Goal: Task Accomplishment & Management: Manage account settings

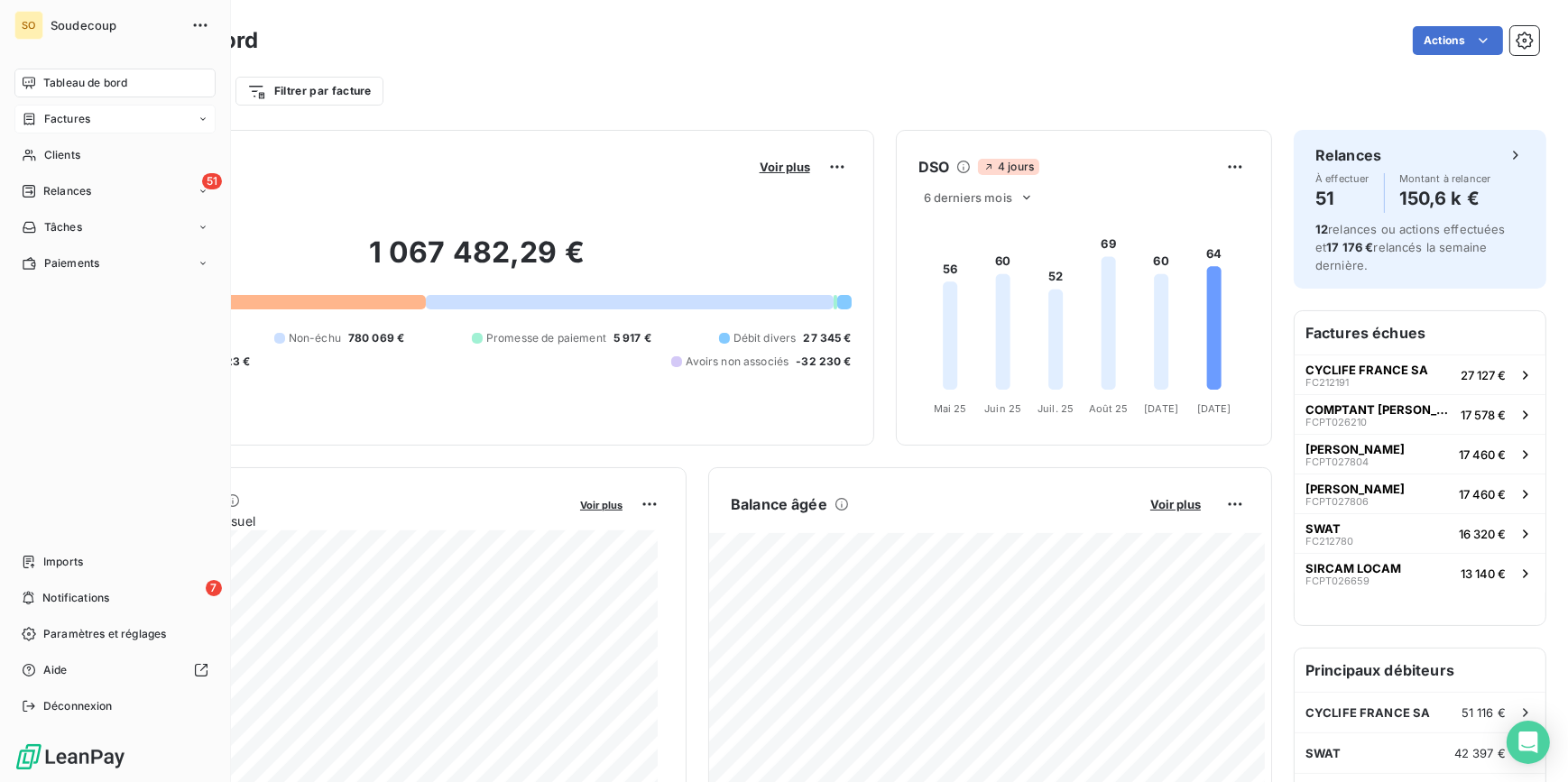
click at [68, 123] on span "Factures" at bounding box center [67, 119] width 46 height 16
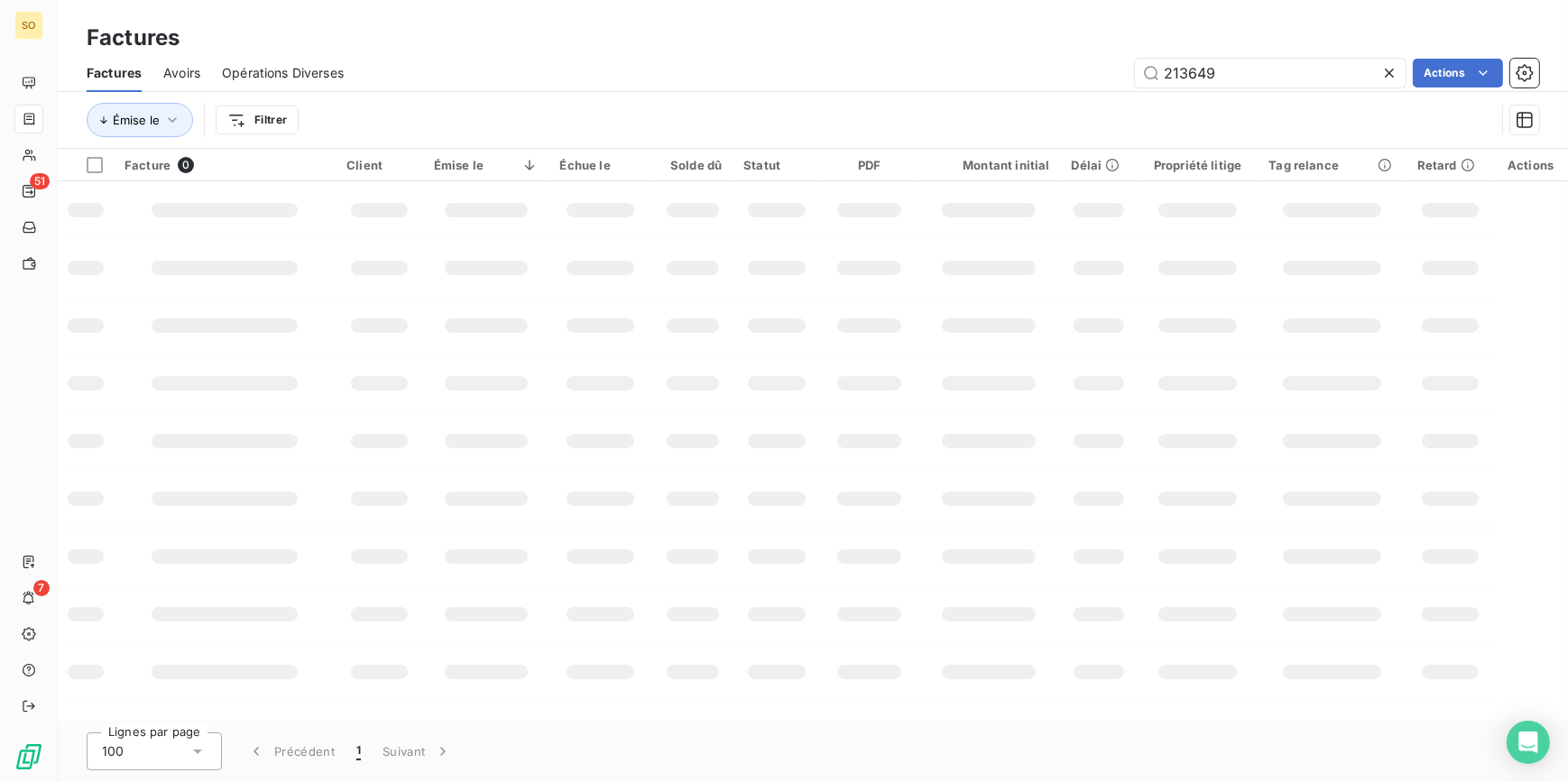
drag, startPoint x: 1184, startPoint y: 69, endPoint x: 1641, endPoint y: 76, distance: 457.1
click at [1567, 76] on html "SO 51 7 Factures Factures Avoirs Opérations Diverses 213649 Actions Émise le Fi…" at bounding box center [784, 391] width 1568 height 782
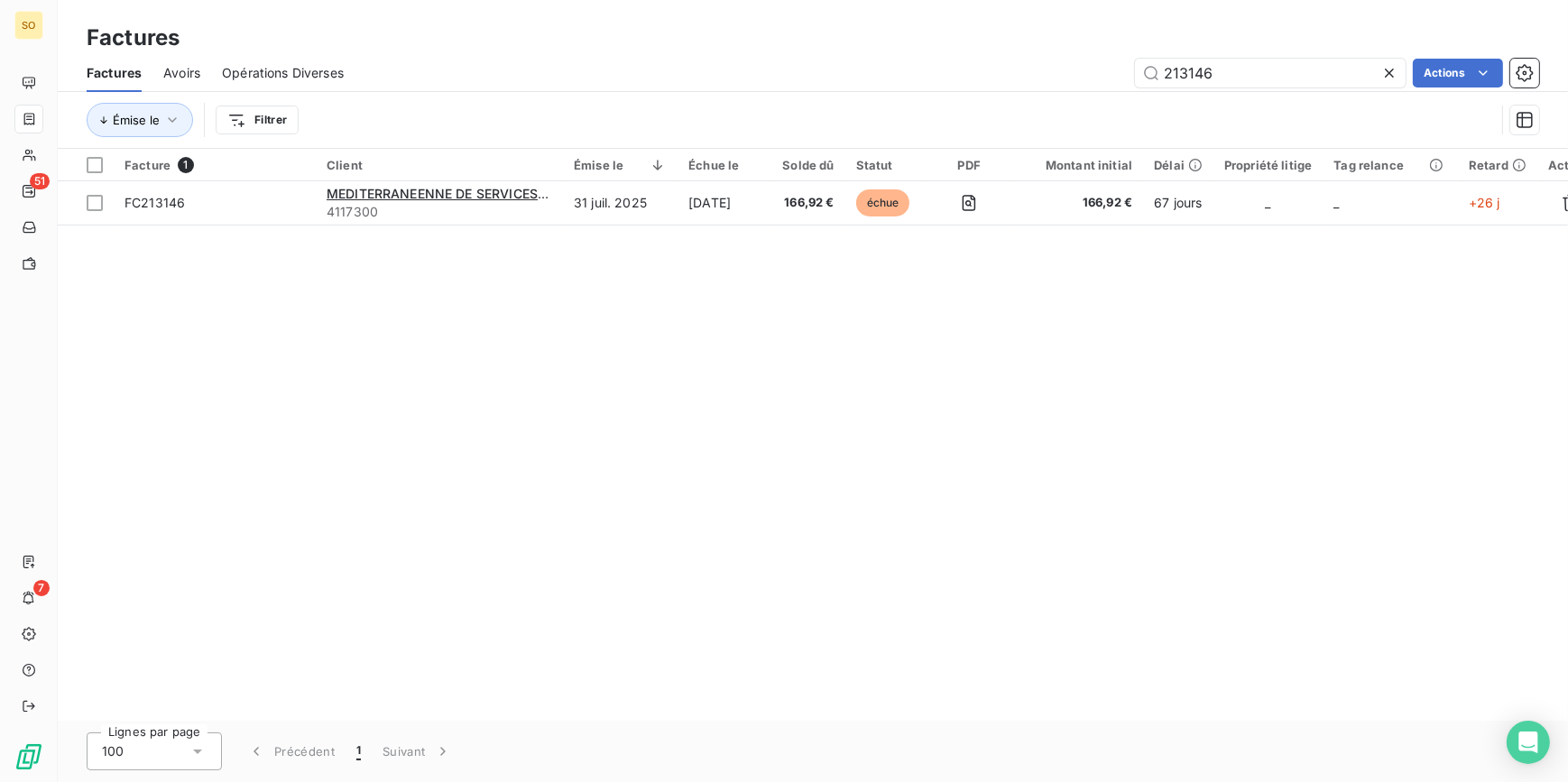
type input "213146"
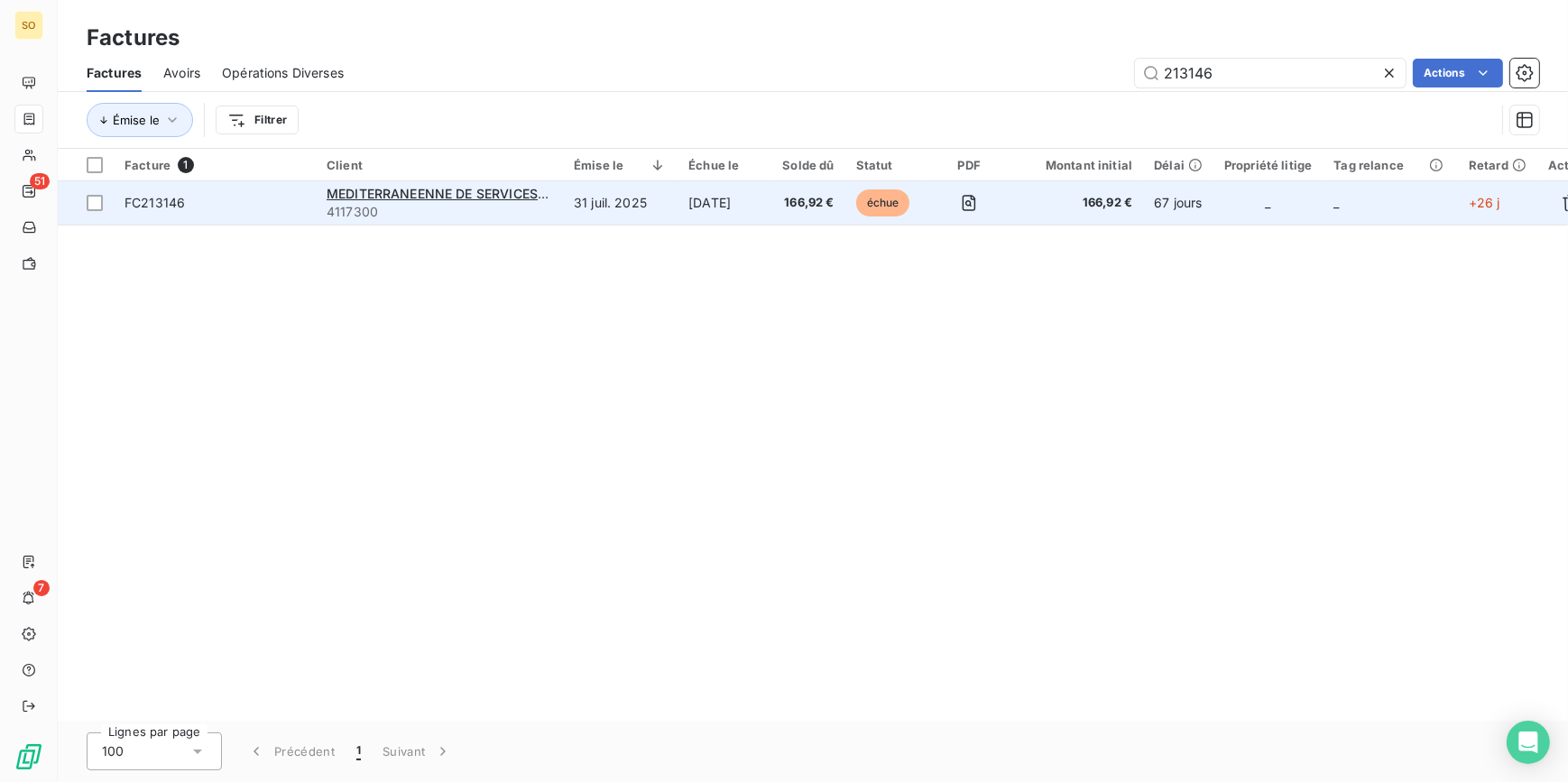
click at [901, 206] on span "échue" at bounding box center [883, 203] width 54 height 27
click at [909, 200] on span "échue" at bounding box center [883, 203] width 54 height 27
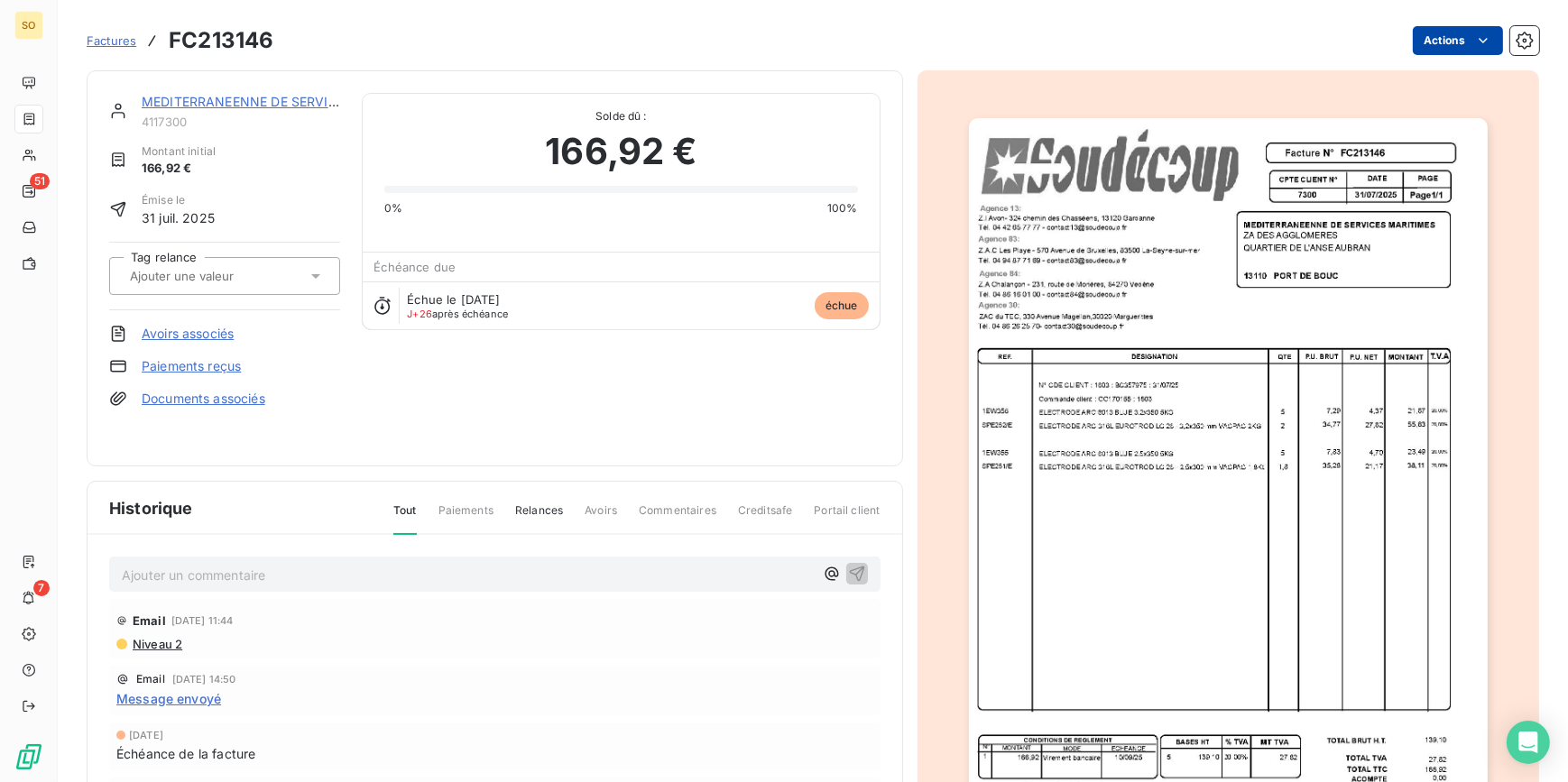
click at [1421, 45] on html "SO 51 7 Factures FC213146 Actions MEDITERRANEENNE DE SERVICES MARITIMES 4117300…" at bounding box center [784, 391] width 1568 height 782
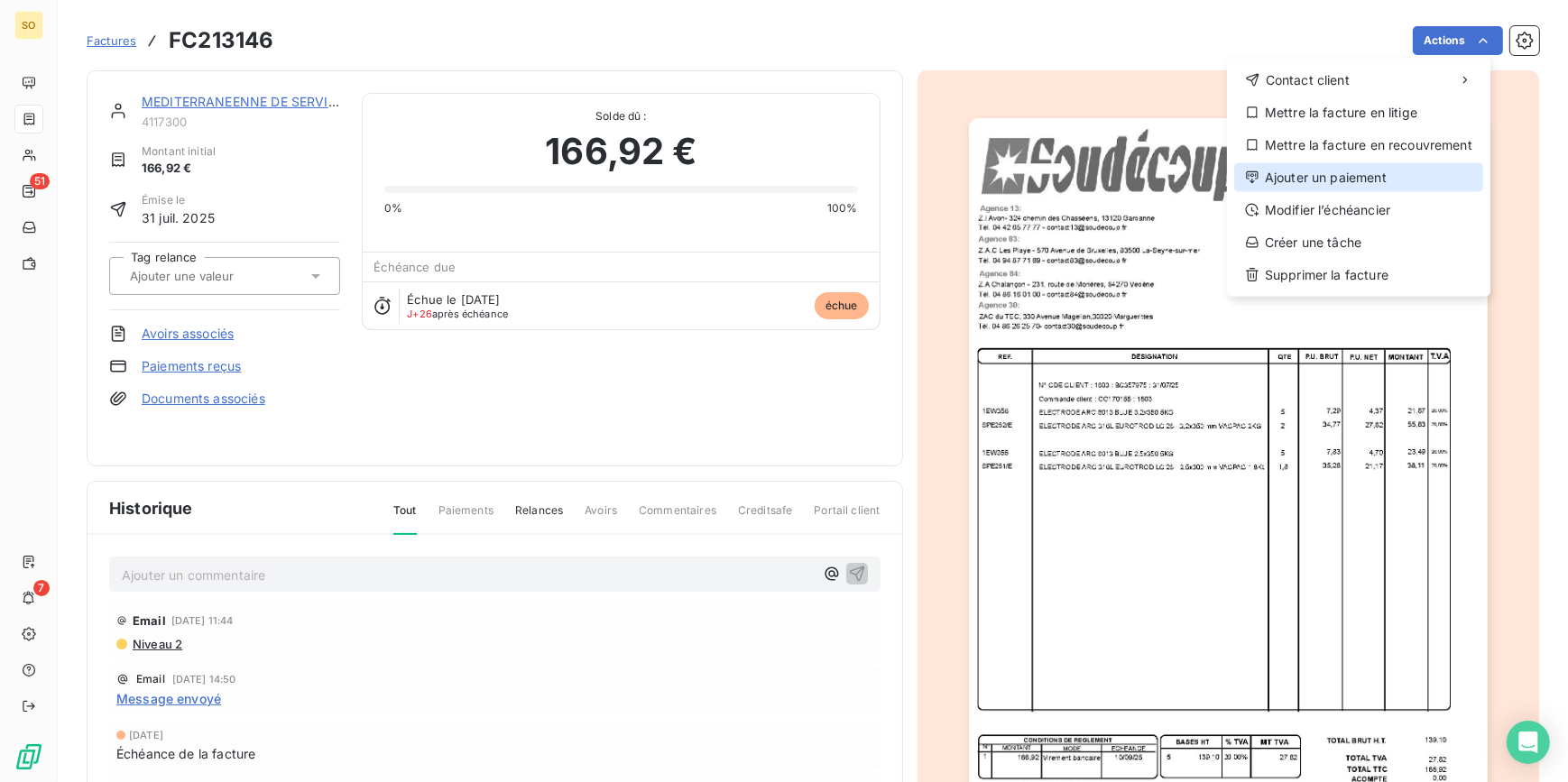
click at [1335, 189] on div "Ajouter un paiement" at bounding box center [1358, 177] width 249 height 29
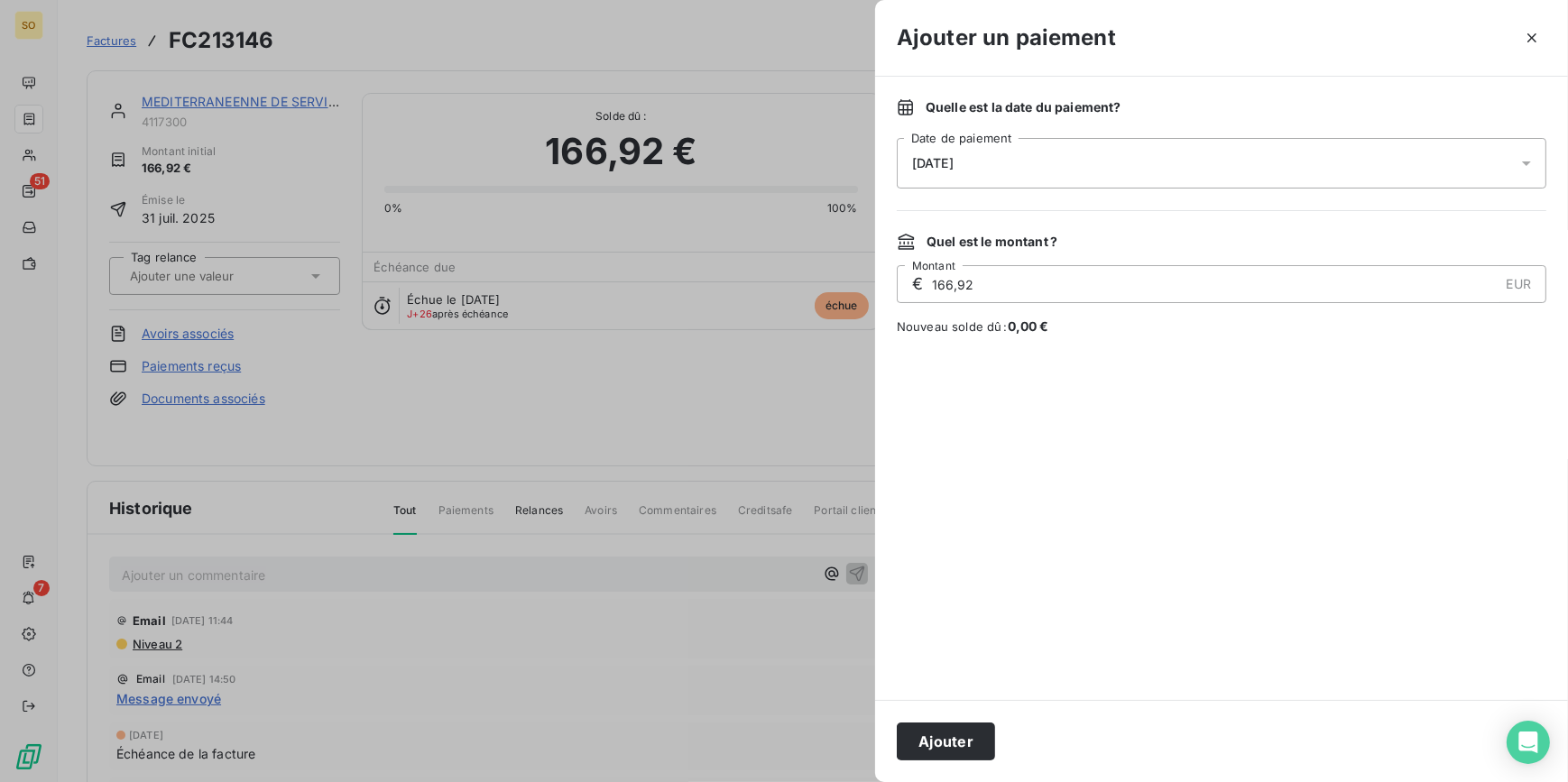
click at [948, 769] on div "Ajouter" at bounding box center [1221, 741] width 693 height 82
click at [948, 753] on button "Ajouter" at bounding box center [946, 742] width 99 height 38
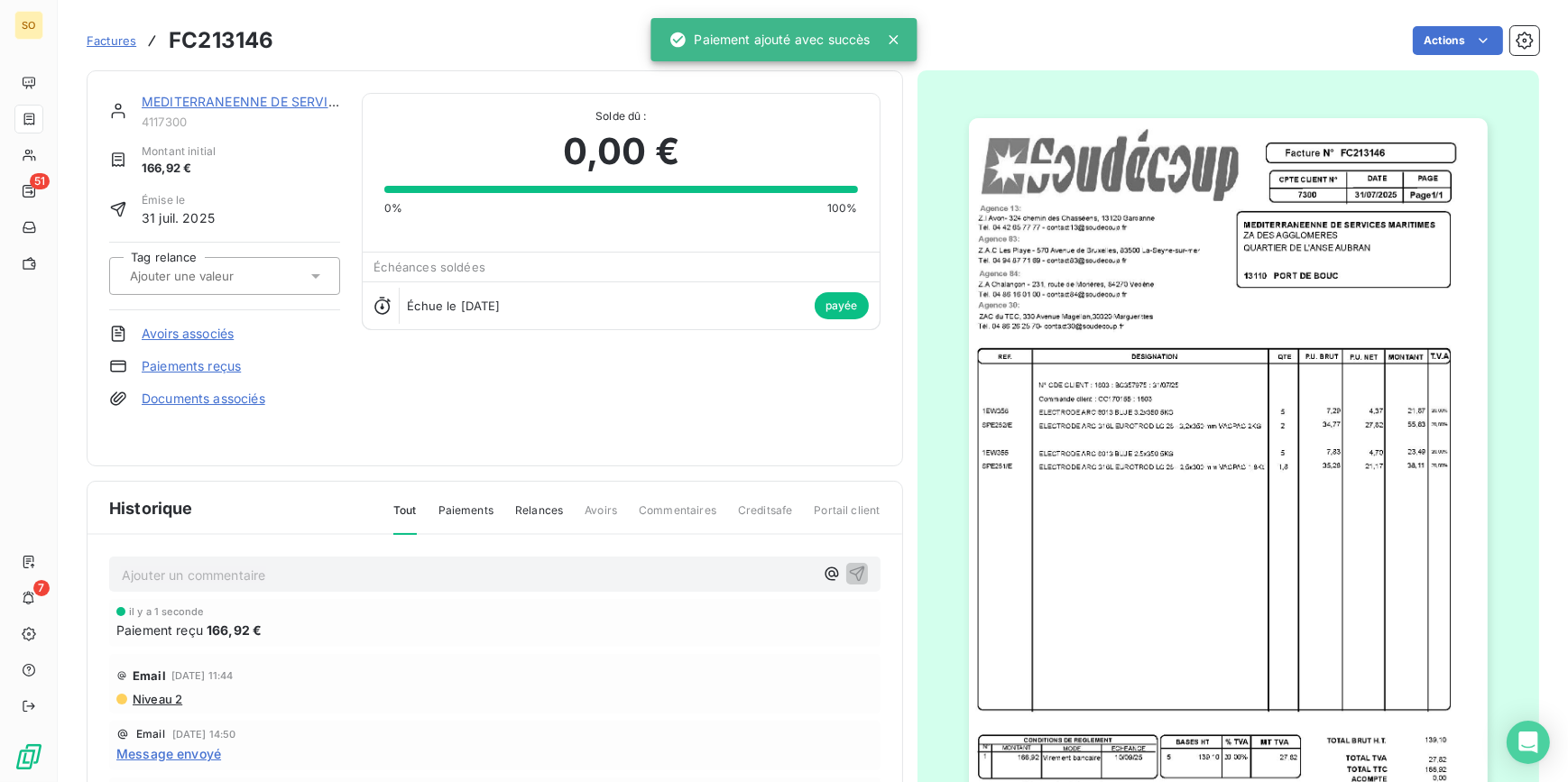
click at [257, 89] on div "MEDITERRANEENNE DE SERVICES MARITIMES 4117300 Montant initial 166,92 € Émise le…" at bounding box center [495, 269] width 816 height 396
click at [261, 110] on div "MEDITERRANEENNE DE SERVICES MARITIMES" at bounding box center [241, 102] width 198 height 18
click at [276, 108] on link "MEDITERRANEENNE DE SERVICES MARITIMES" at bounding box center [286, 101] width 288 height 15
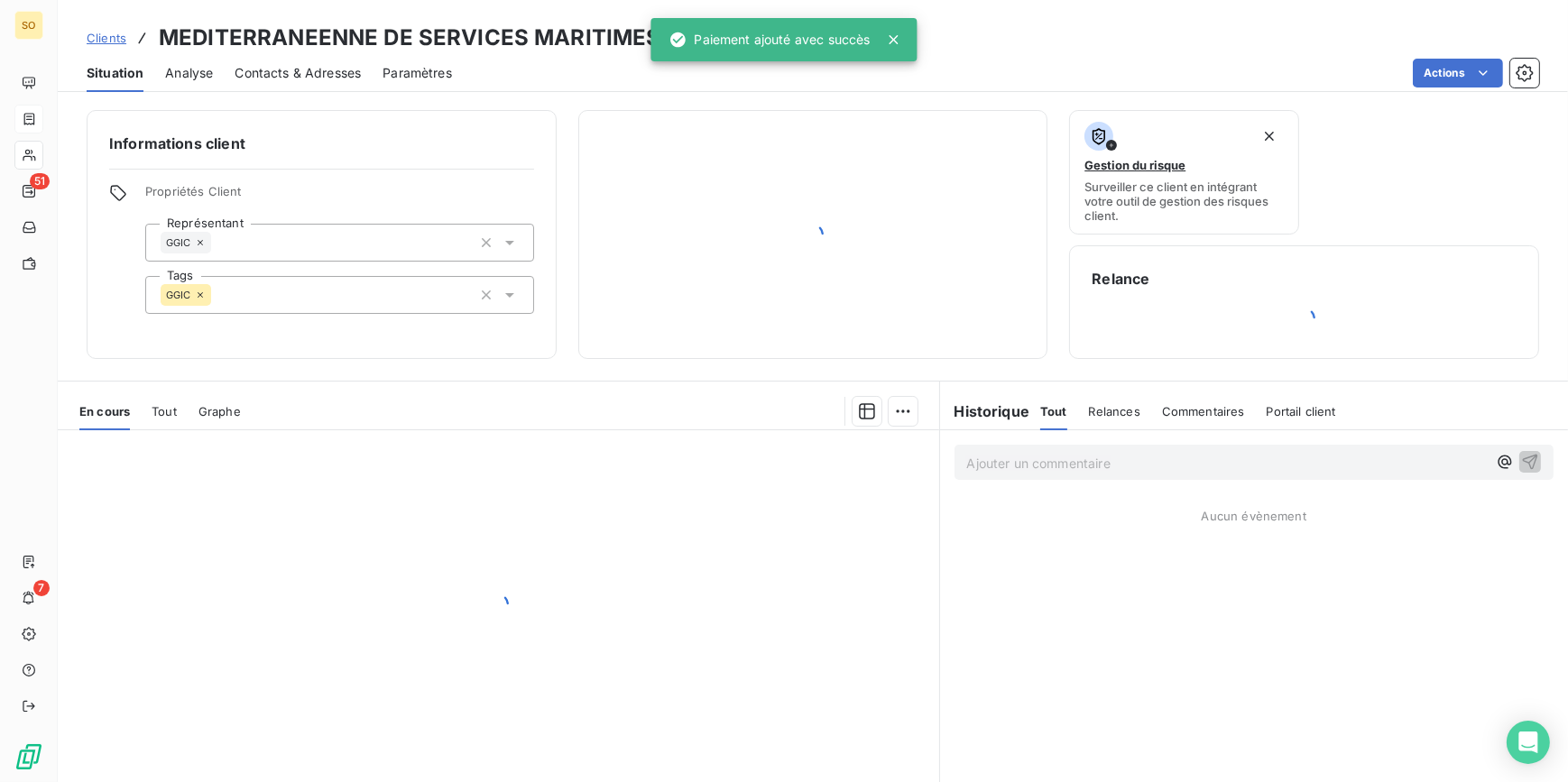
click at [280, 93] on div "Clients MEDITERRANEENNE DE SERVICES MARITIMES - 4117300 Situation Analyse Conta…" at bounding box center [813, 391] width 1510 height 782
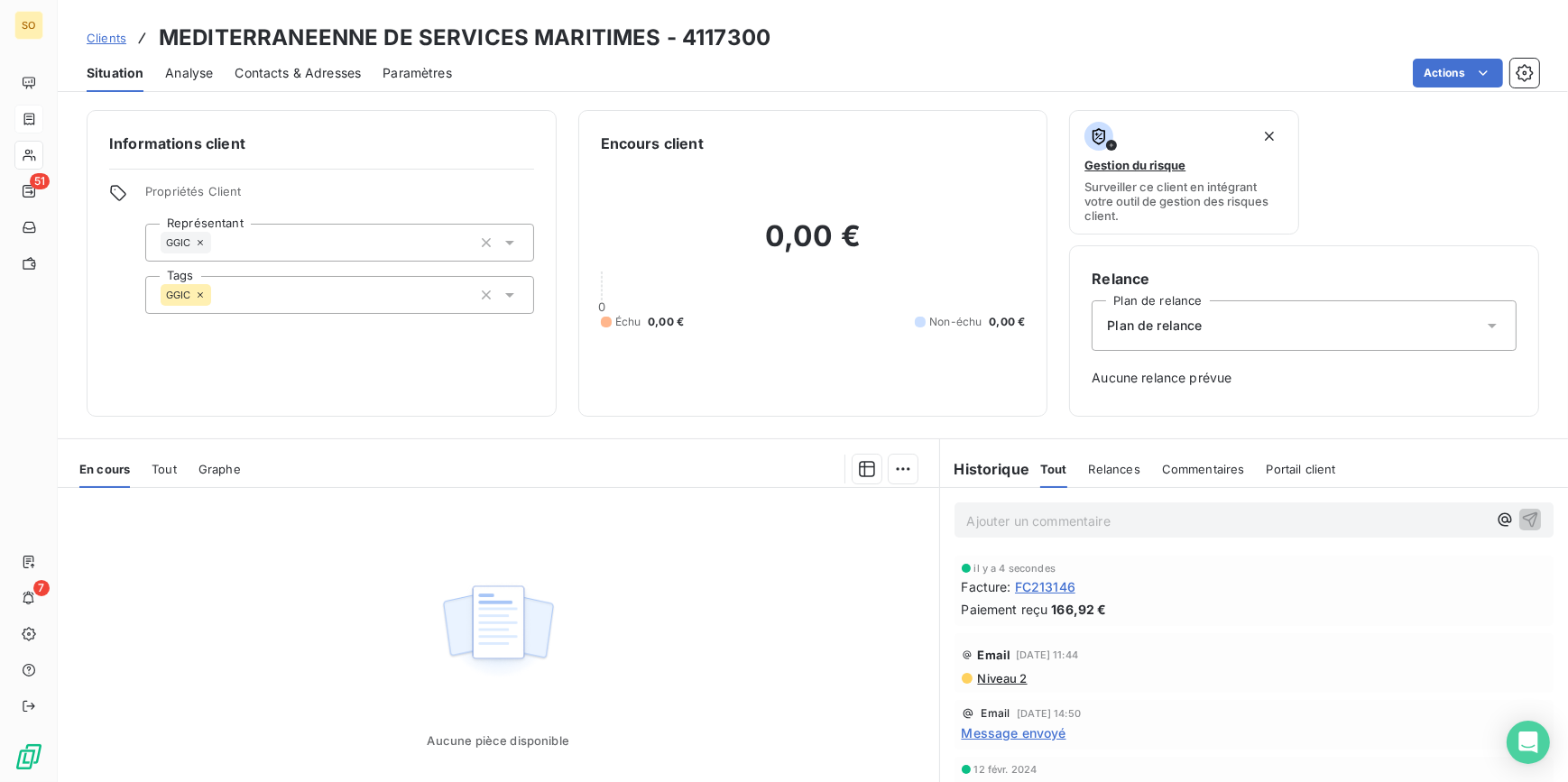
click at [112, 34] on span "Clients" at bounding box center [107, 38] width 40 height 14
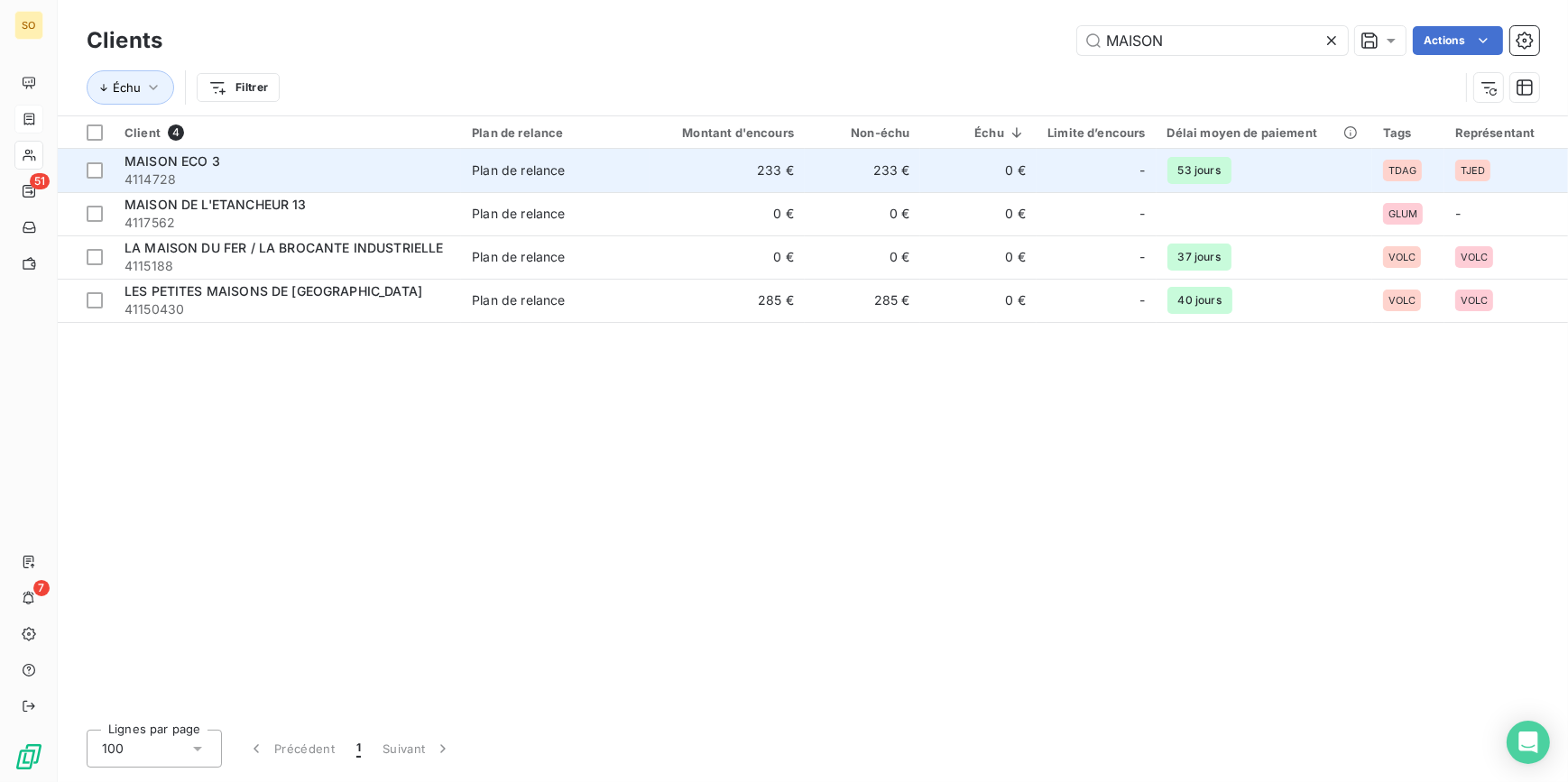
type input "MAISON"
click at [363, 171] on span "4114728" at bounding box center [288, 179] width 326 height 18
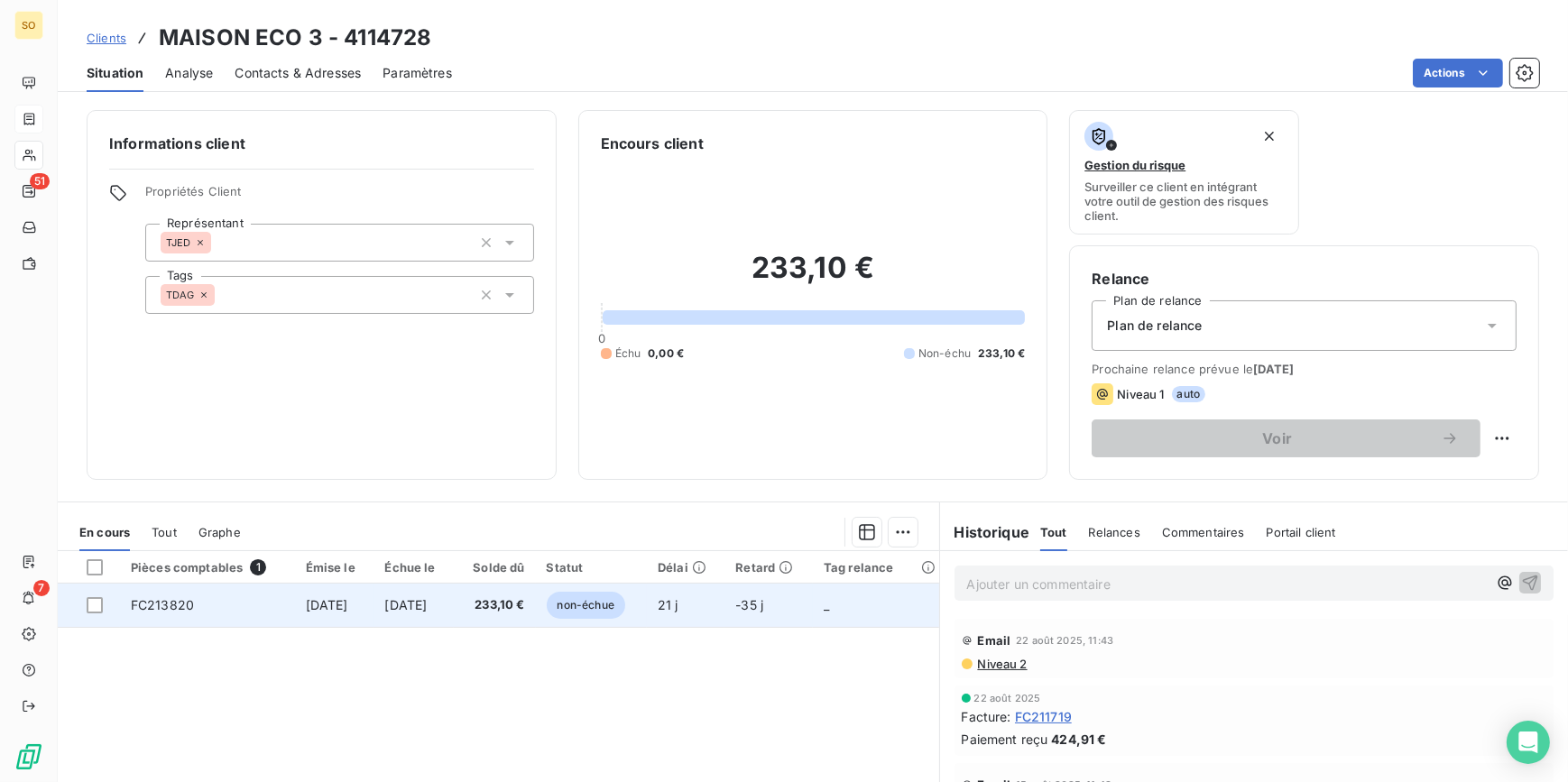
click at [625, 597] on span "non-échue" at bounding box center [585, 606] width 79 height 27
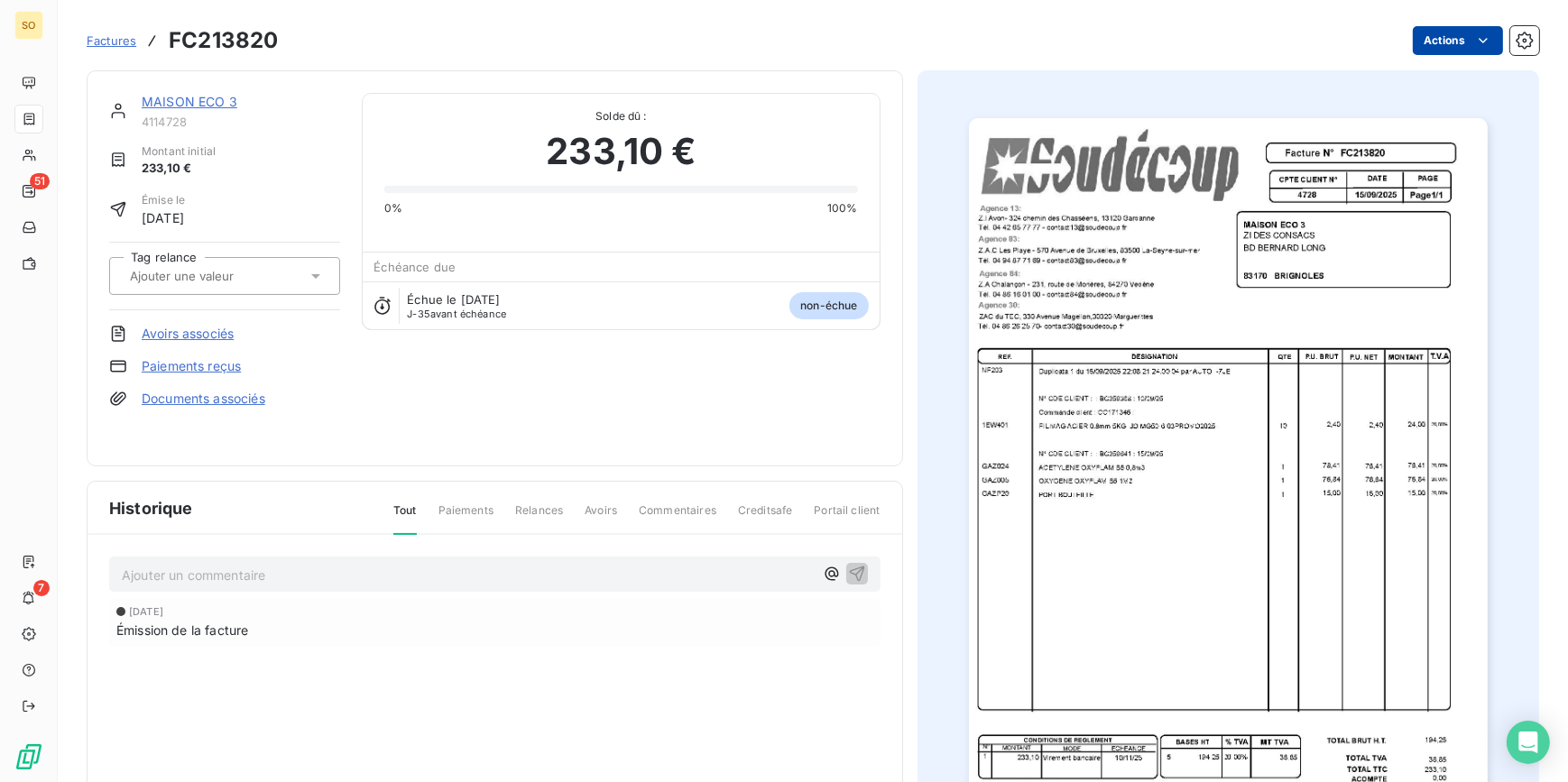
click at [1430, 52] on html "SO 51 7 Factures FC213820 Actions MAISON ECO 3 4114728 Montant initial 233,10 €…" at bounding box center [784, 391] width 1568 height 782
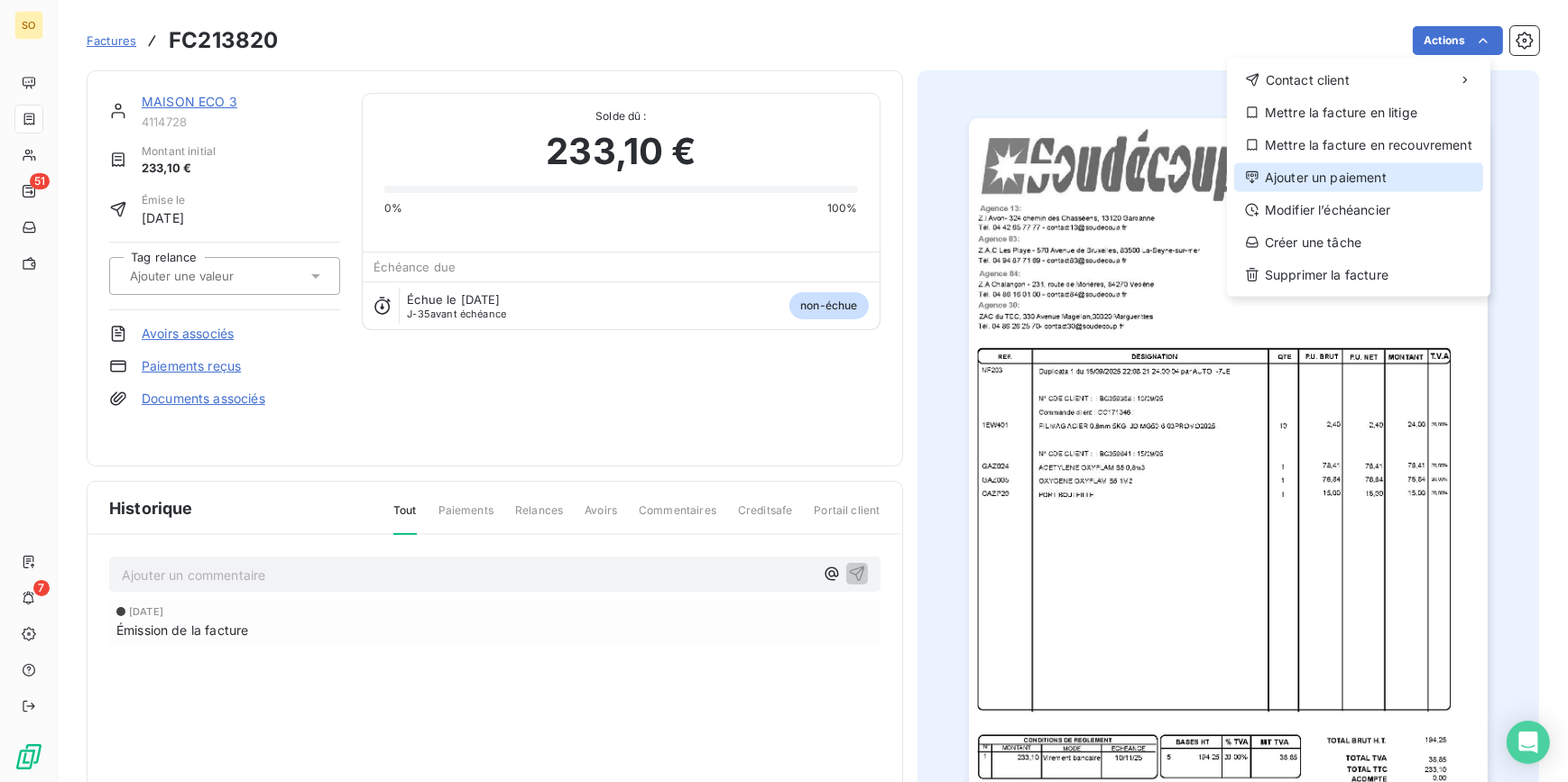
click at [1363, 168] on div "Ajouter un paiement" at bounding box center [1358, 177] width 249 height 29
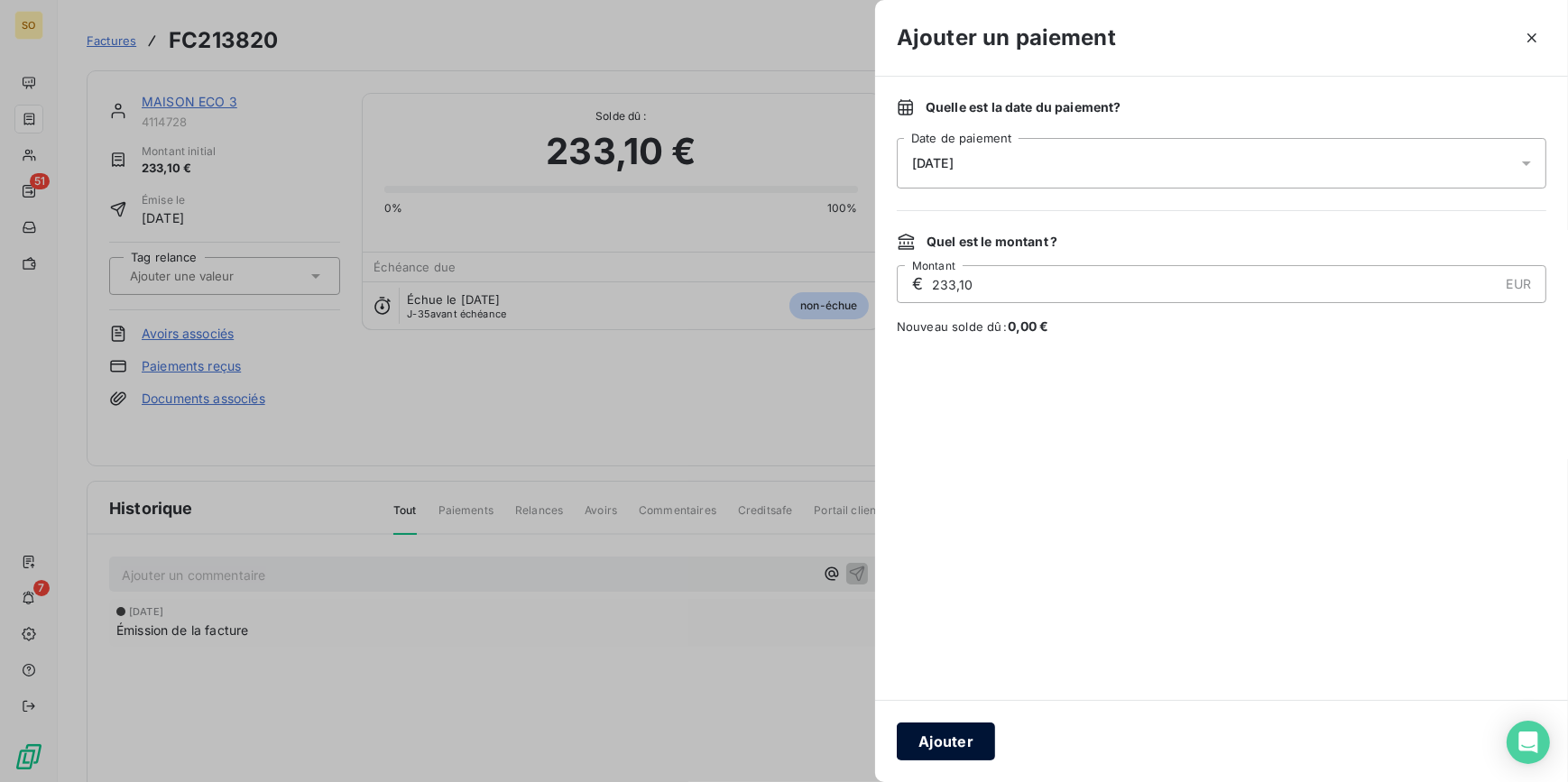
click at [952, 745] on button "Ajouter" at bounding box center [946, 742] width 99 height 38
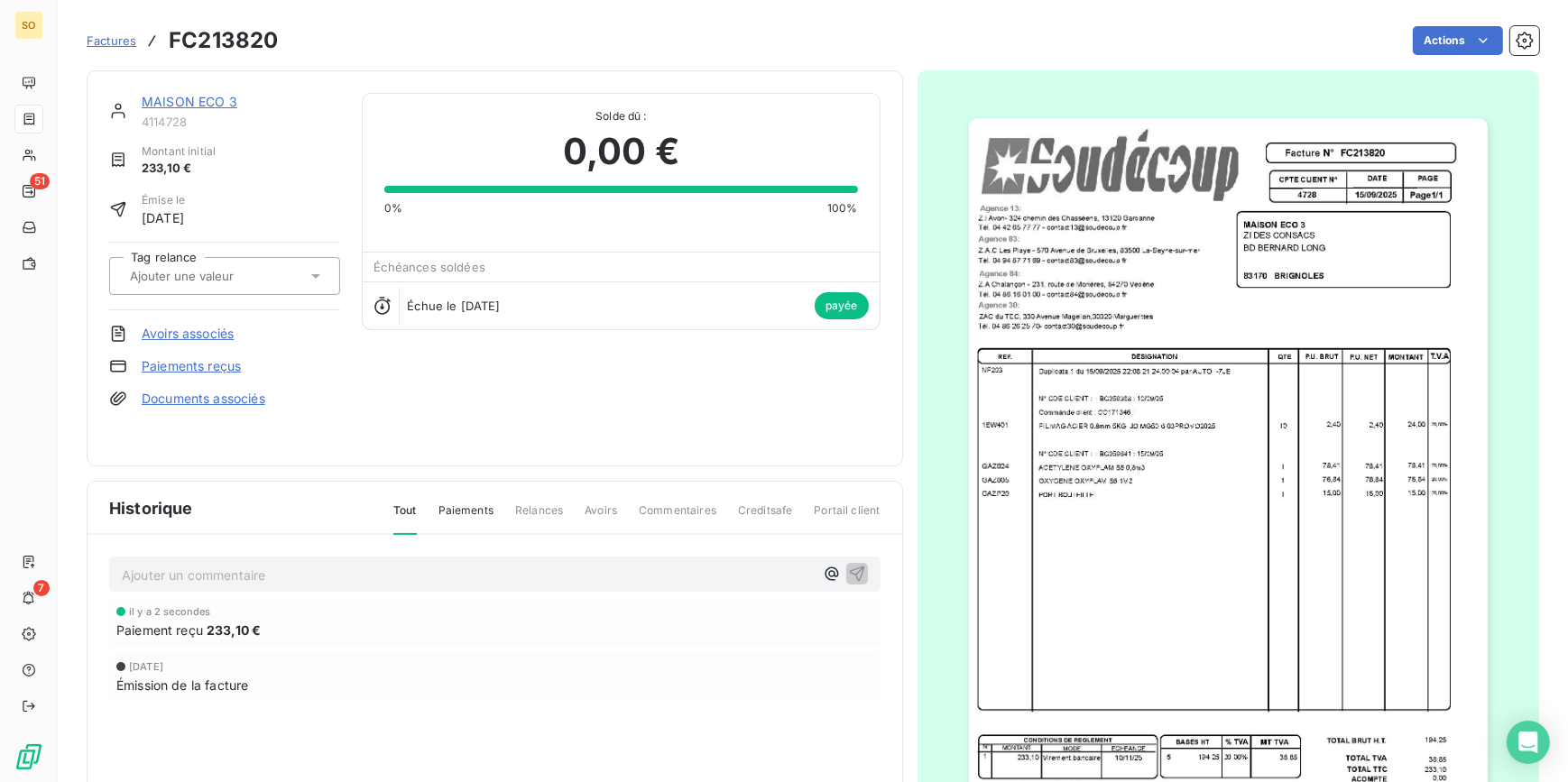
click at [196, 99] on link "MAISON ECO 3" at bounding box center [190, 101] width 96 height 15
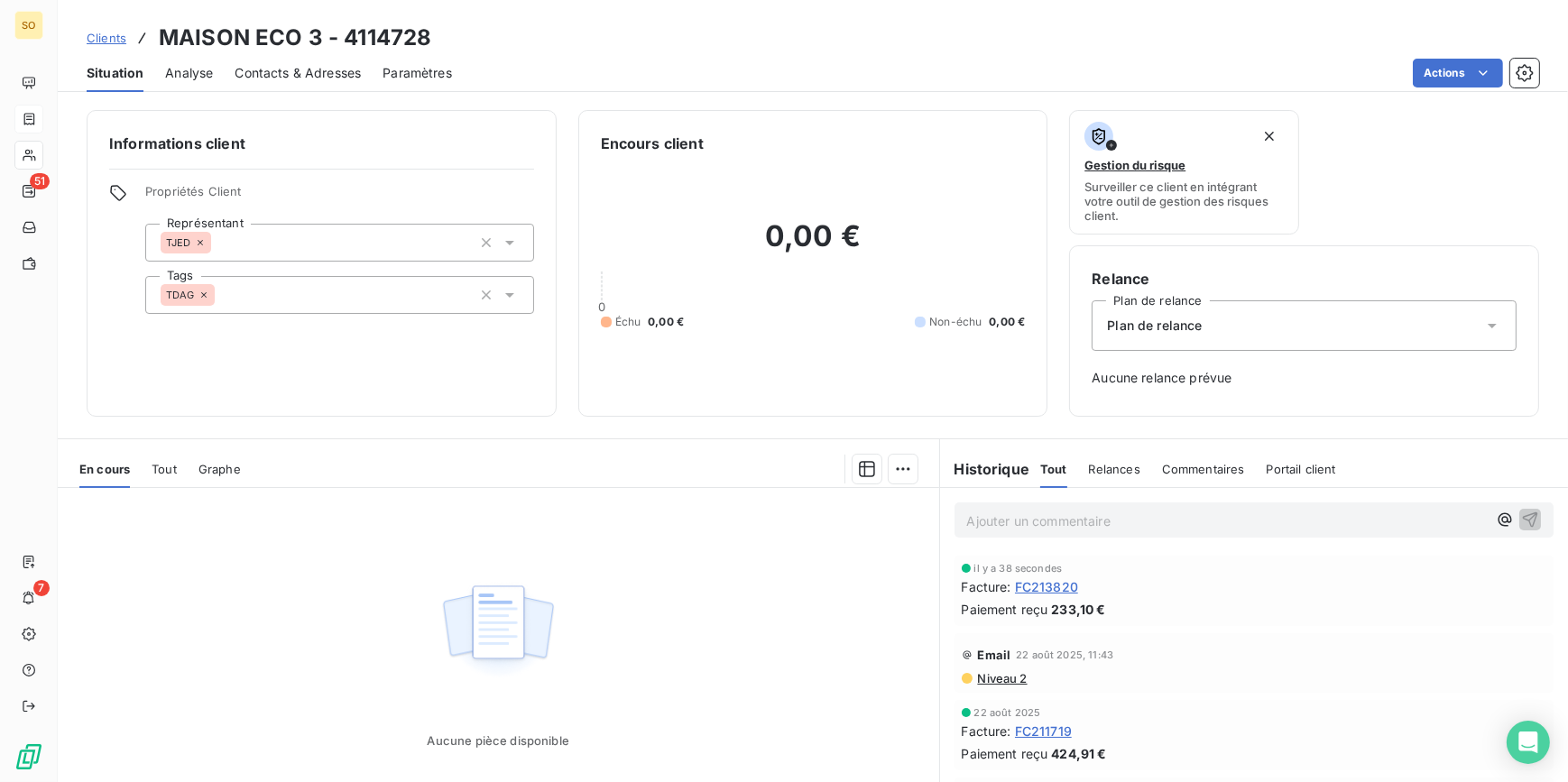
click at [116, 37] on span "Clients" at bounding box center [107, 38] width 40 height 14
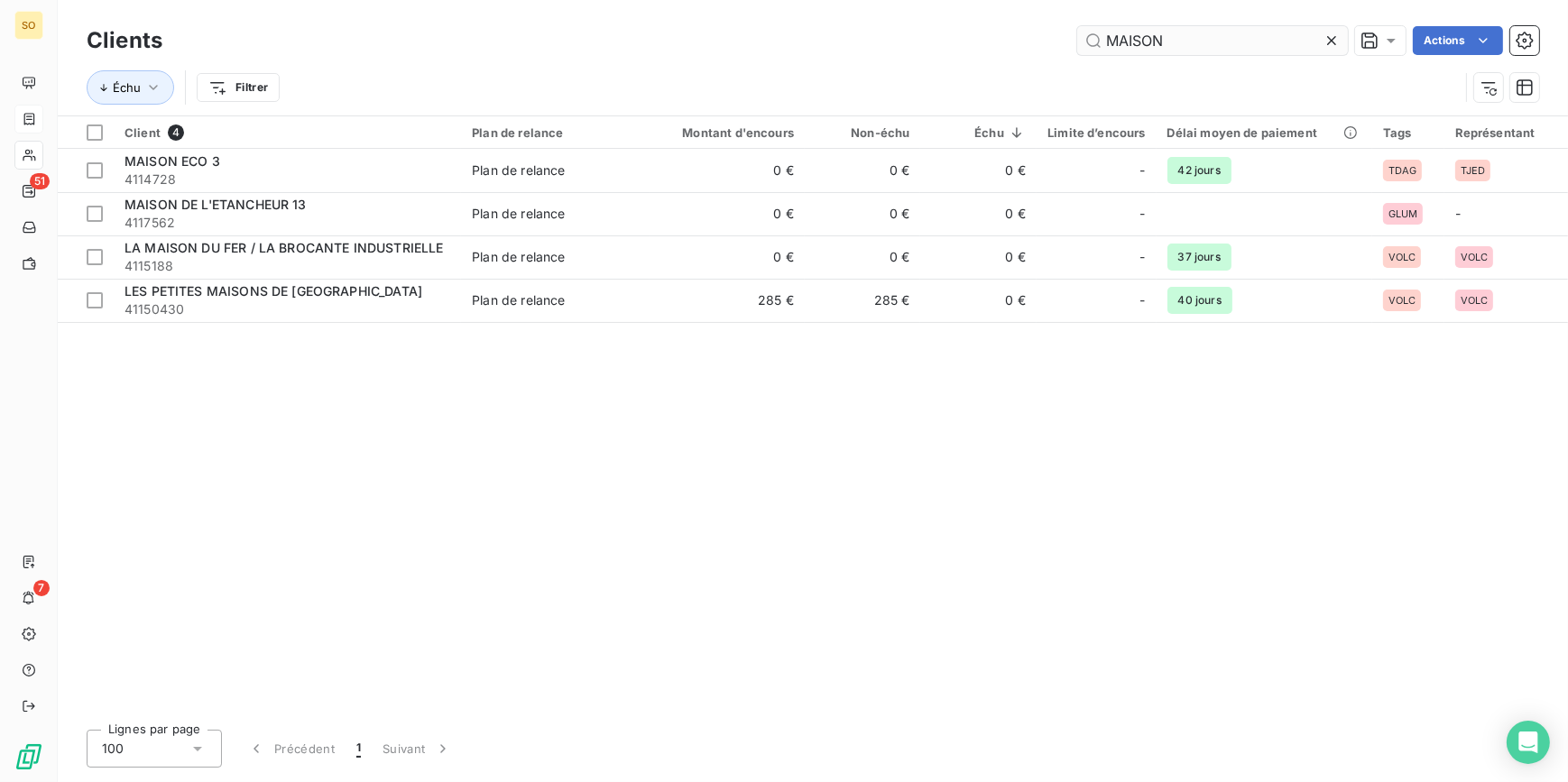
drag, startPoint x: 1099, startPoint y: 36, endPoint x: 1301, endPoint y: 34, distance: 202.0
click at [1299, 34] on input "MAISON" at bounding box center [1212, 41] width 271 height 29
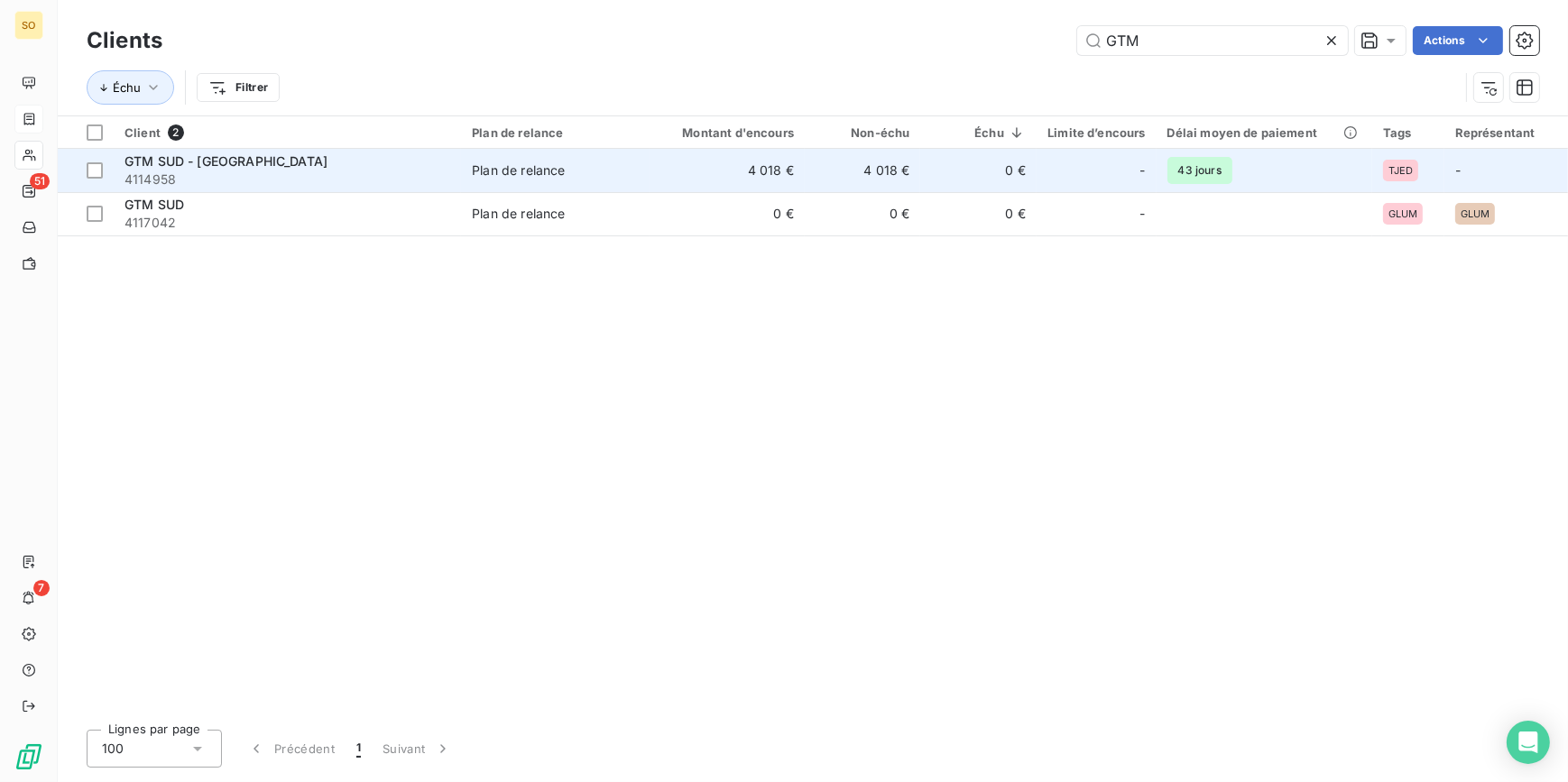
type input "GTM"
click at [339, 174] on span "4114958" at bounding box center [288, 179] width 326 height 18
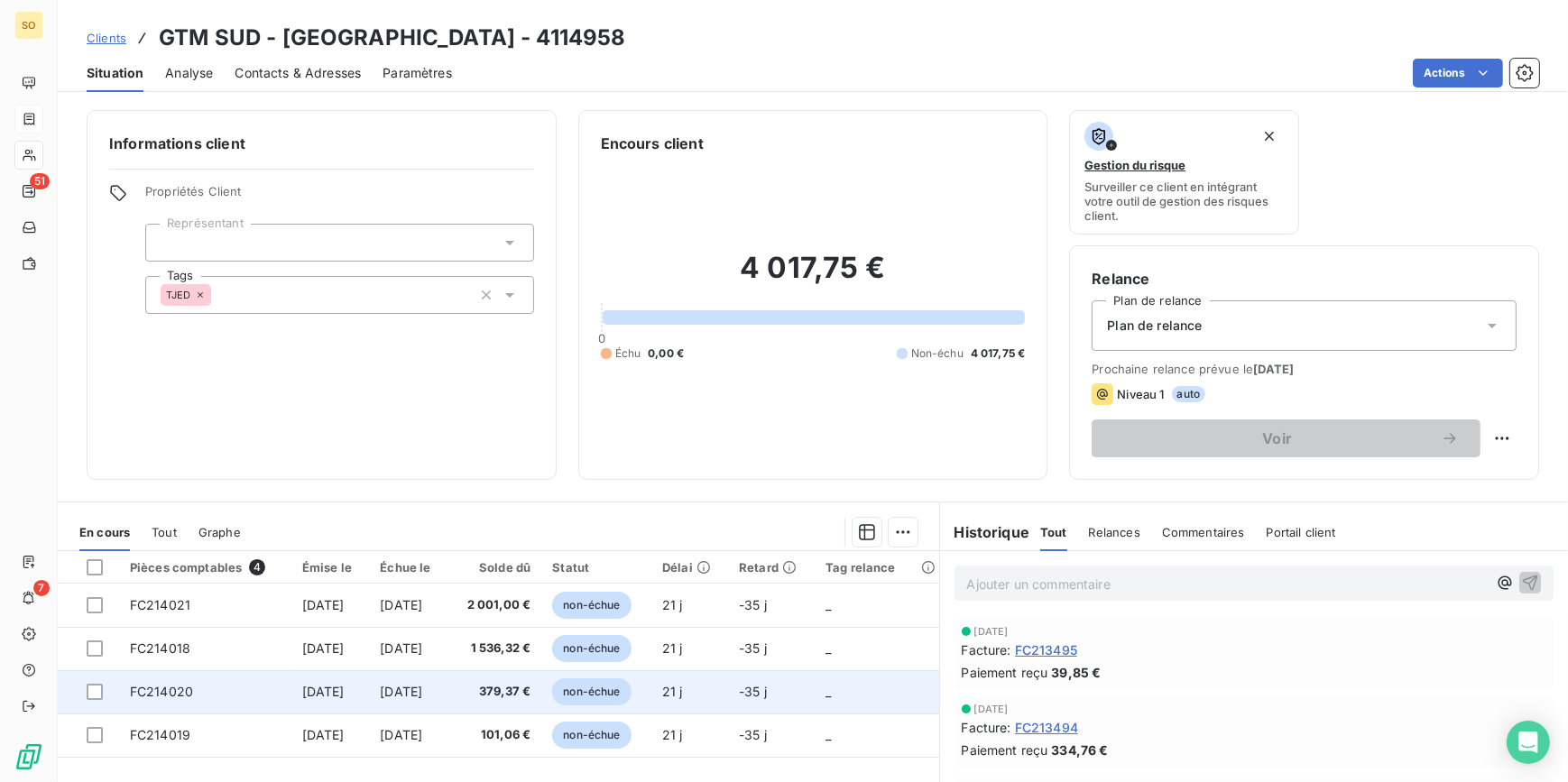
click at [598, 700] on span "non-échue" at bounding box center [591, 692] width 79 height 27
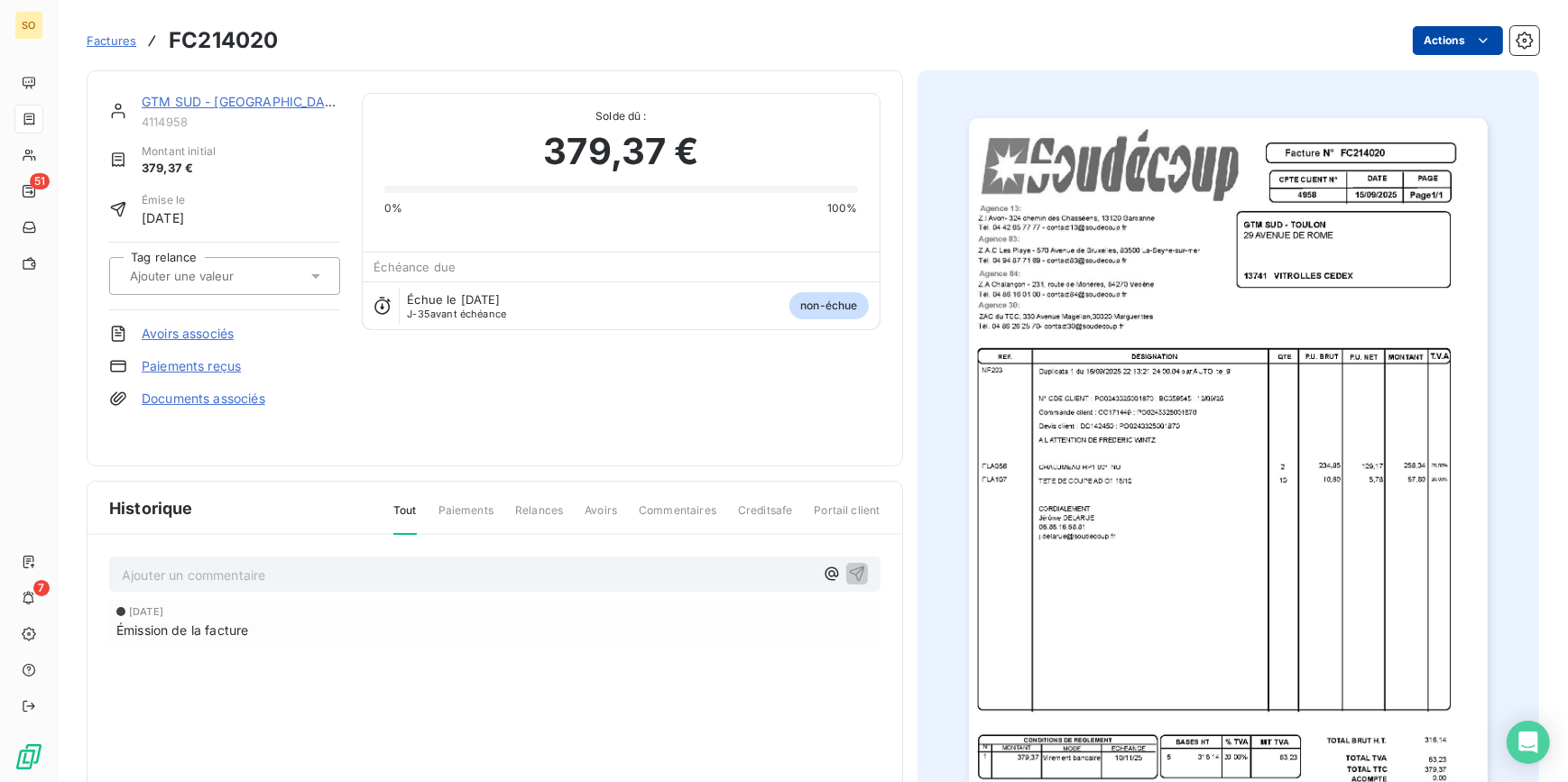
click at [1434, 49] on html "SO 51 7 Factures FC214020 Actions GTM SUD - [GEOGRAPHIC_DATA] 4114958 Montant i…" at bounding box center [784, 391] width 1568 height 782
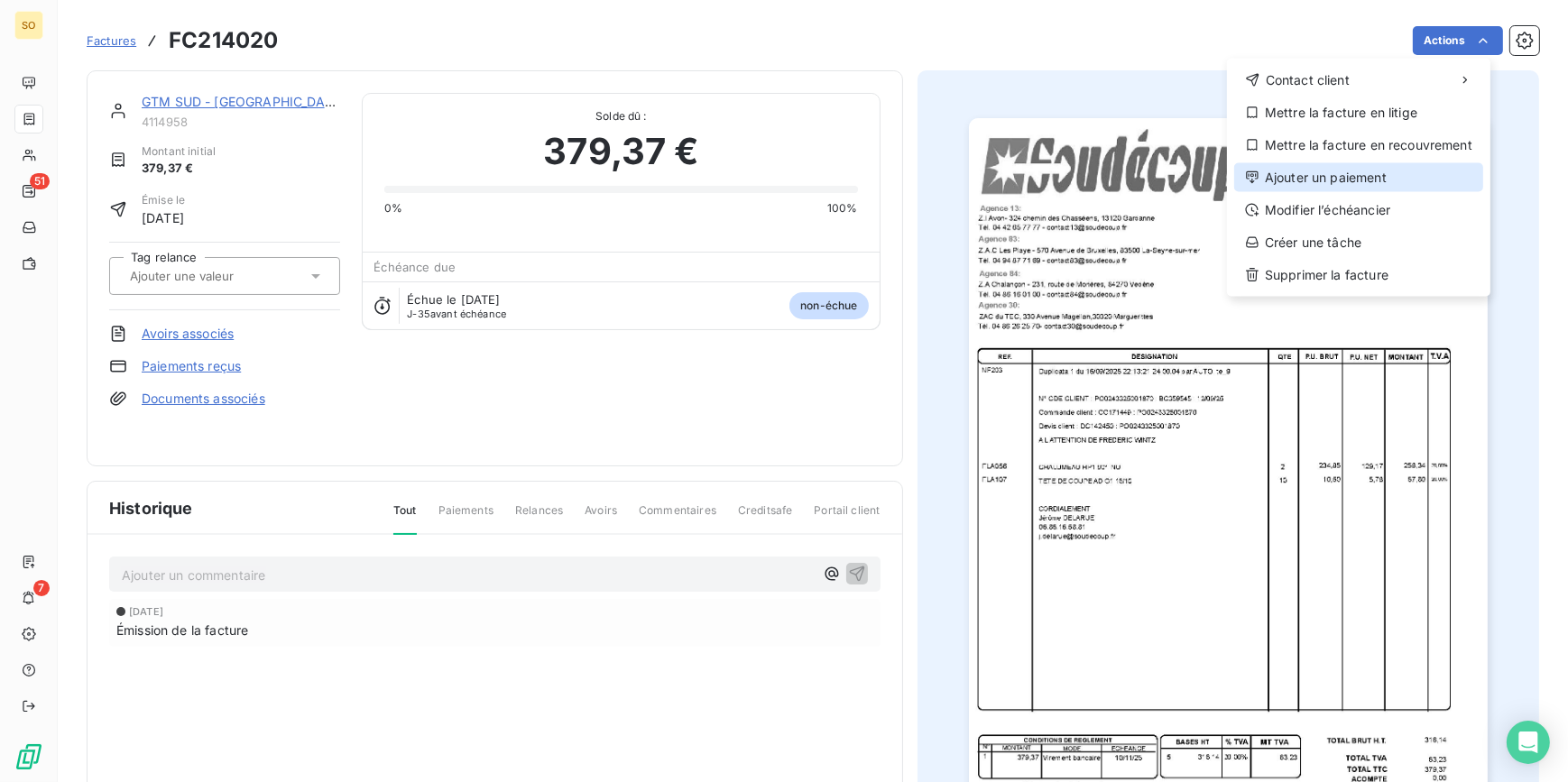
click at [1356, 178] on div "Ajouter un paiement" at bounding box center [1358, 177] width 249 height 29
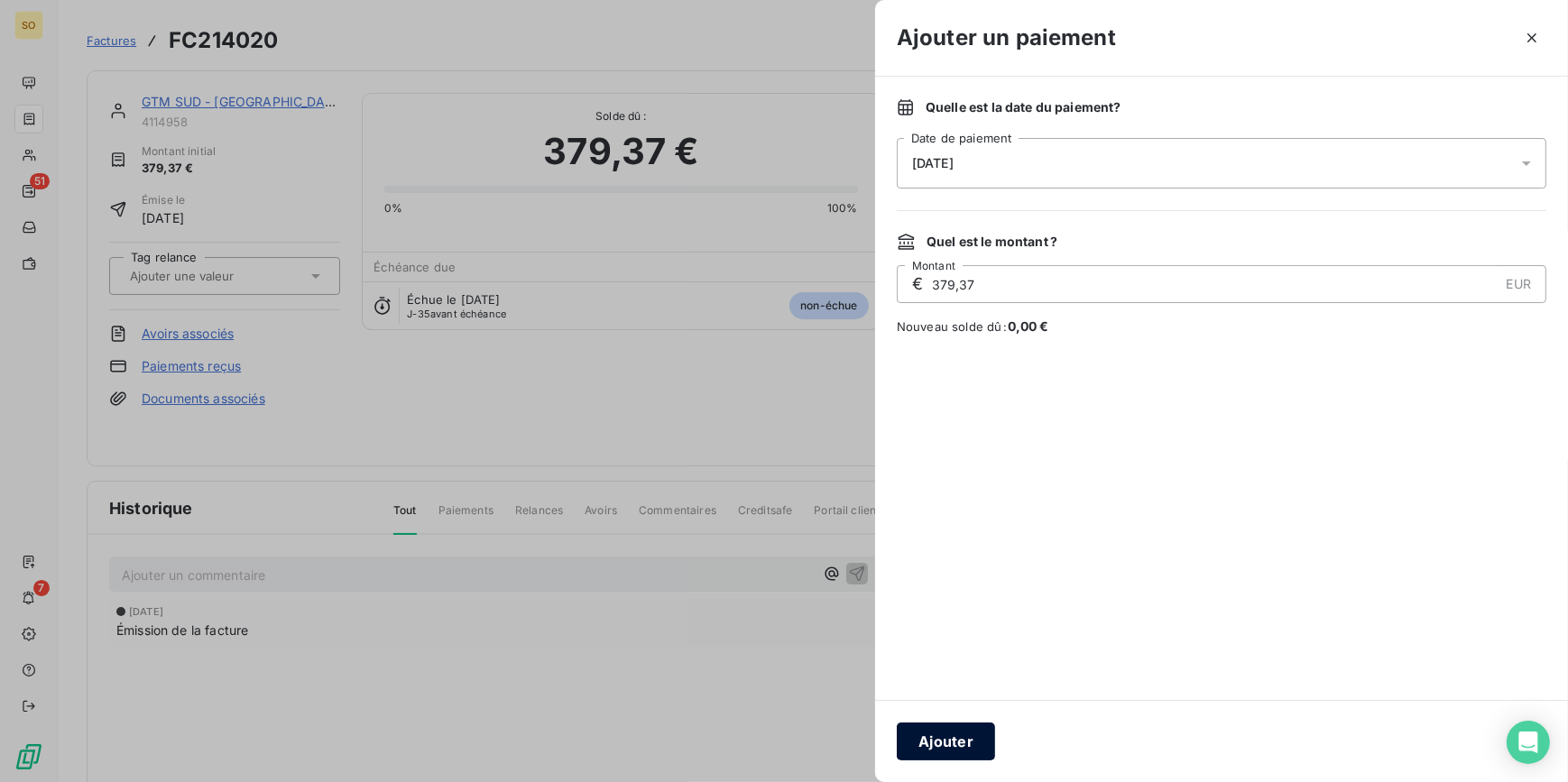
click at [940, 745] on button "Ajouter" at bounding box center [946, 742] width 99 height 38
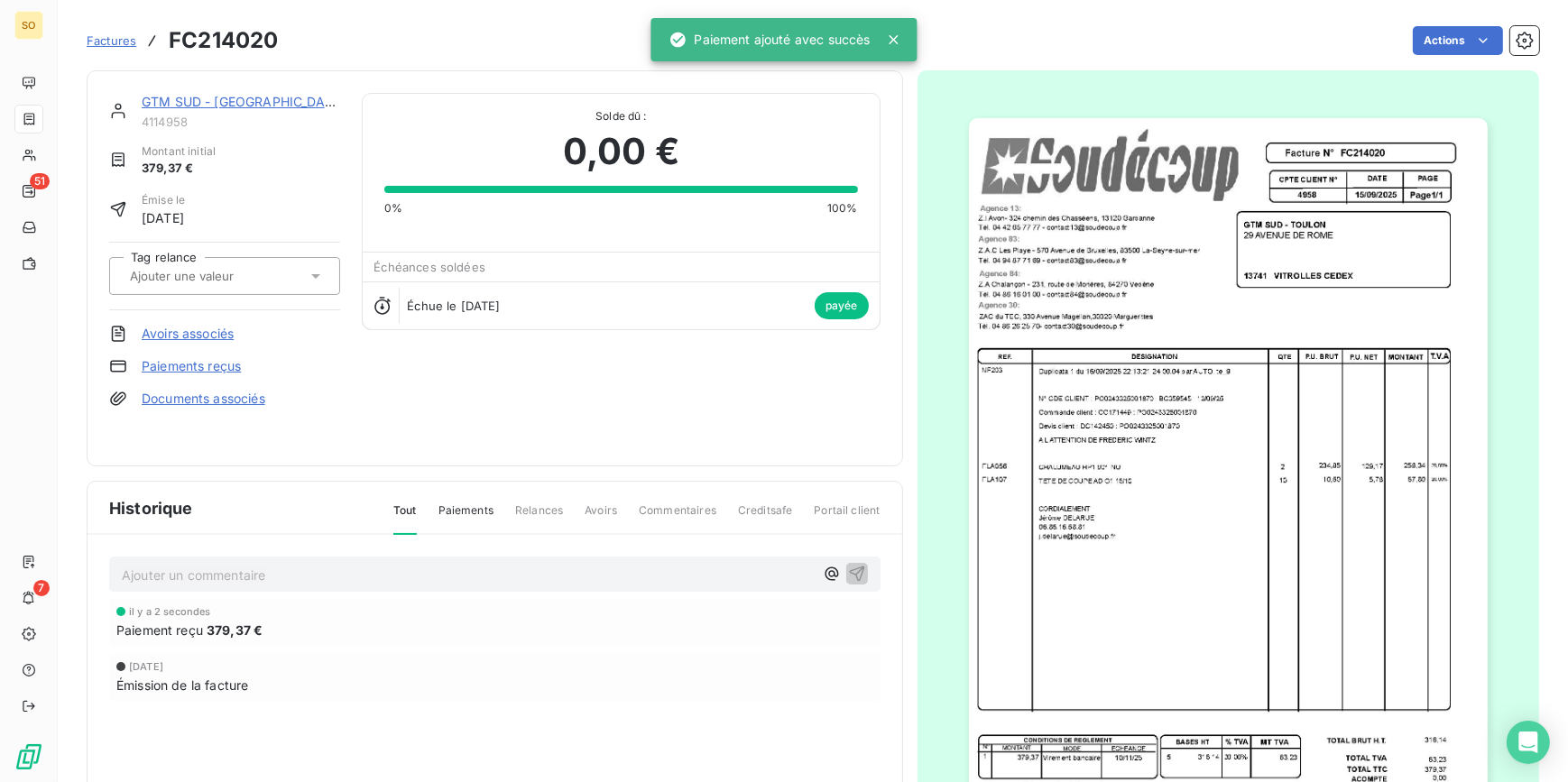
click at [192, 101] on link "GTM SUD - [GEOGRAPHIC_DATA]" at bounding box center [243, 101] width 204 height 15
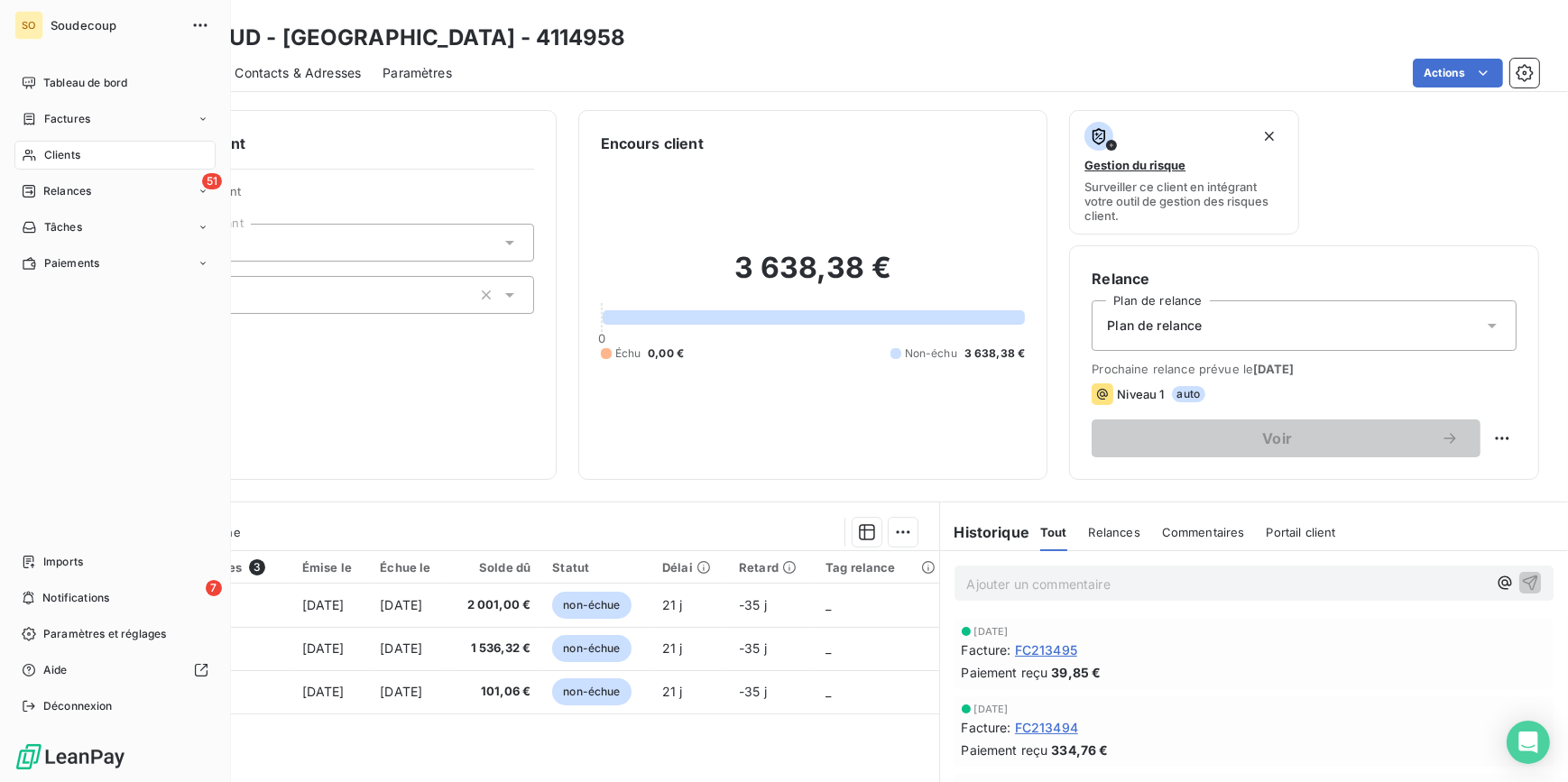
click at [76, 110] on div "Factures" at bounding box center [115, 119] width 201 height 29
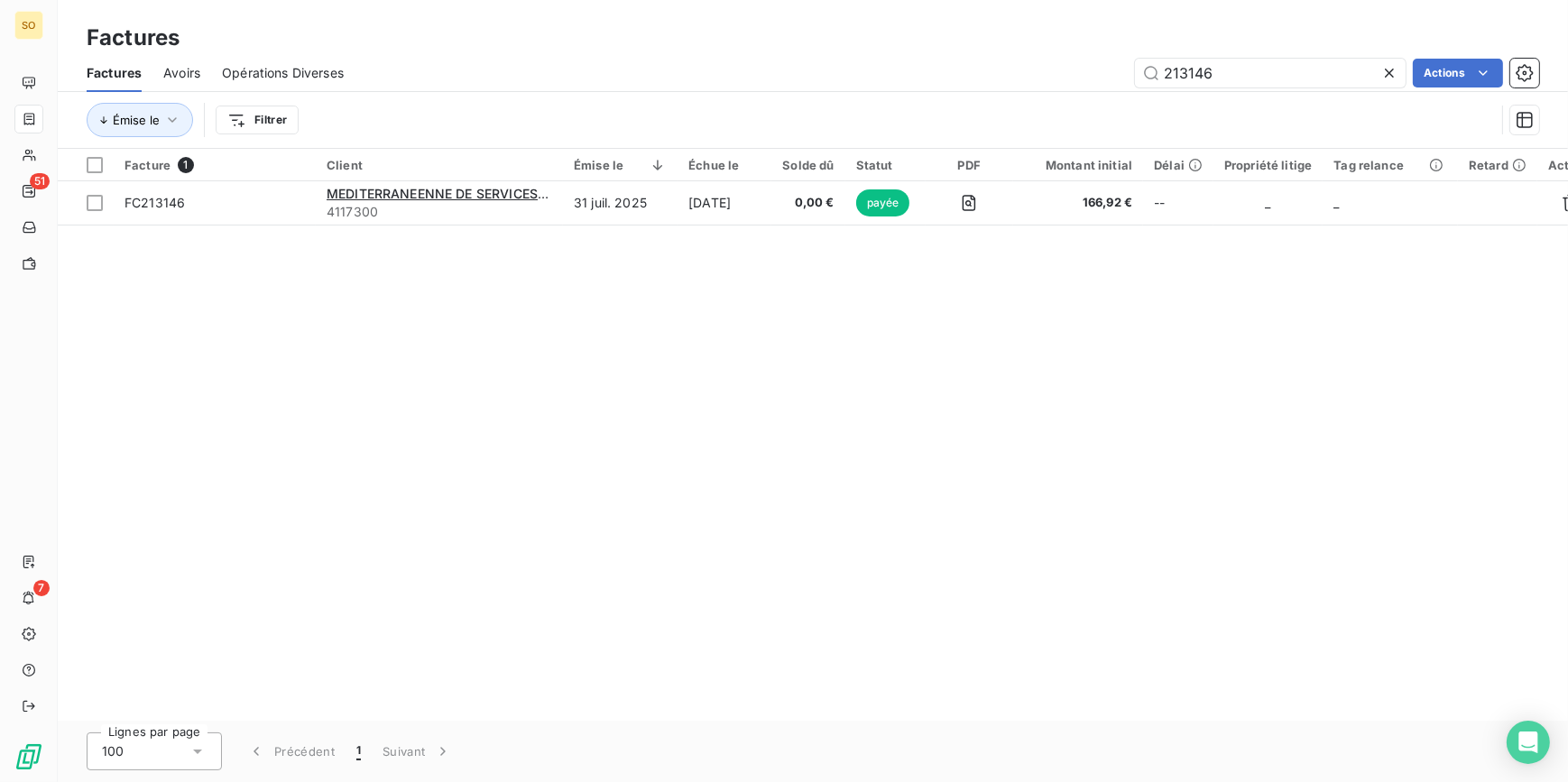
drag, startPoint x: 1174, startPoint y: 74, endPoint x: 1567, endPoint y: 69, distance: 393.0
click at [1447, 72] on div "213146 Actions" at bounding box center [952, 73] width 1174 height 29
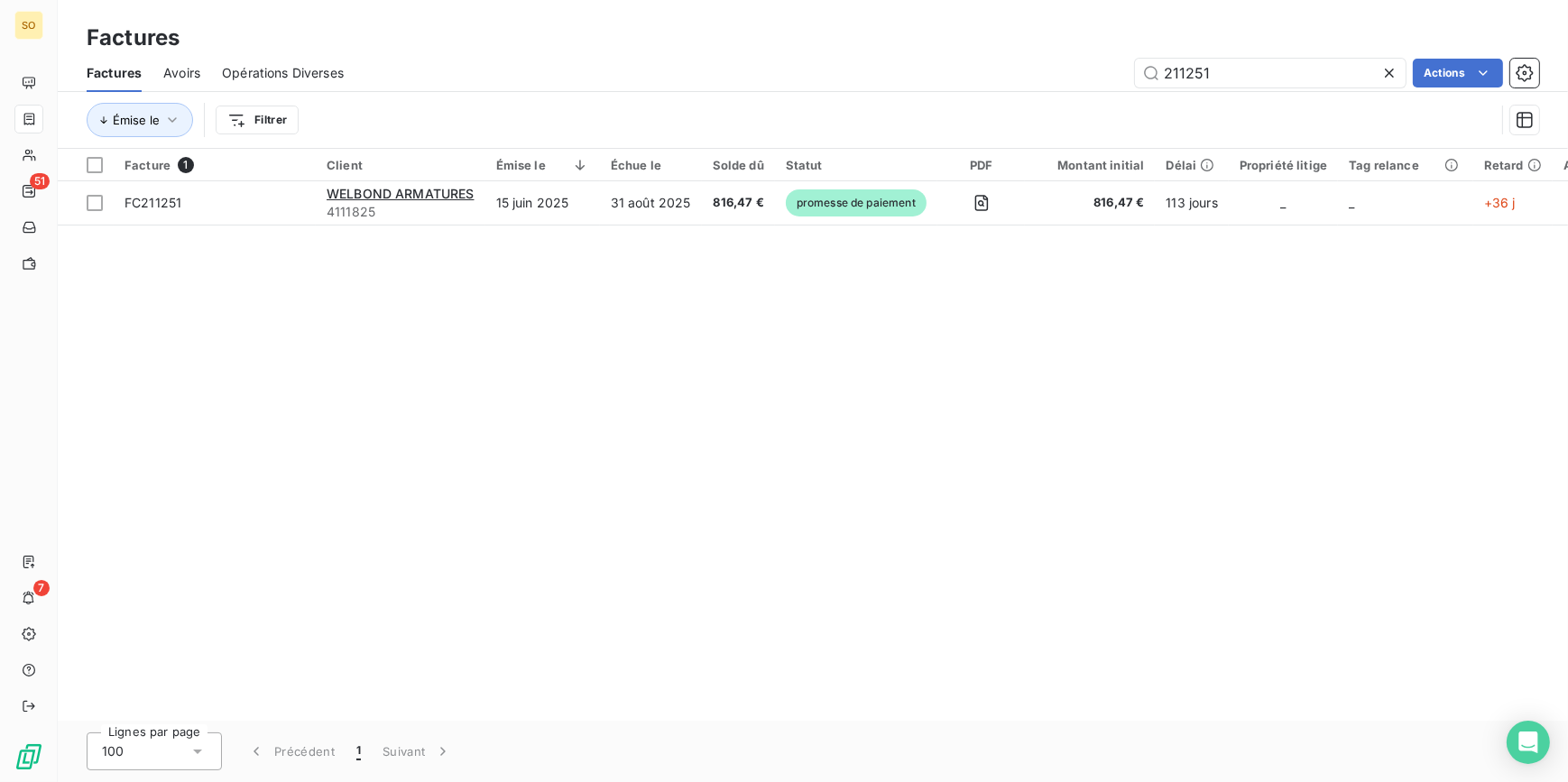
type input "211251"
click at [821, 197] on span "promesse de paiement" at bounding box center [856, 203] width 141 height 27
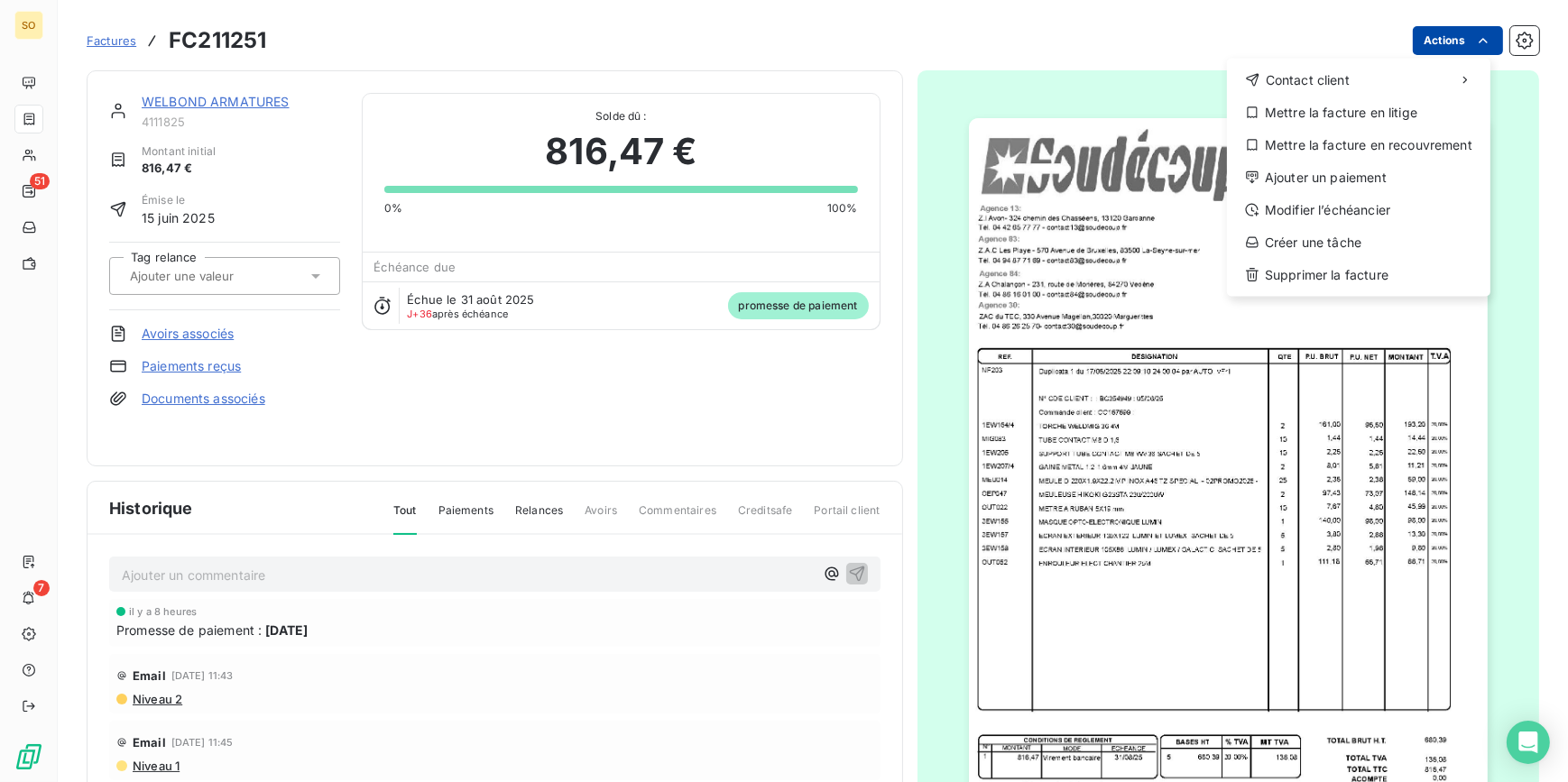
click at [1420, 45] on html "SO 51 7 Factures FC211251 Actions Contact client Mettre la facture en litige Me…" at bounding box center [784, 391] width 1568 height 782
click at [1315, 170] on div "Ajouter un paiement" at bounding box center [1358, 177] width 249 height 29
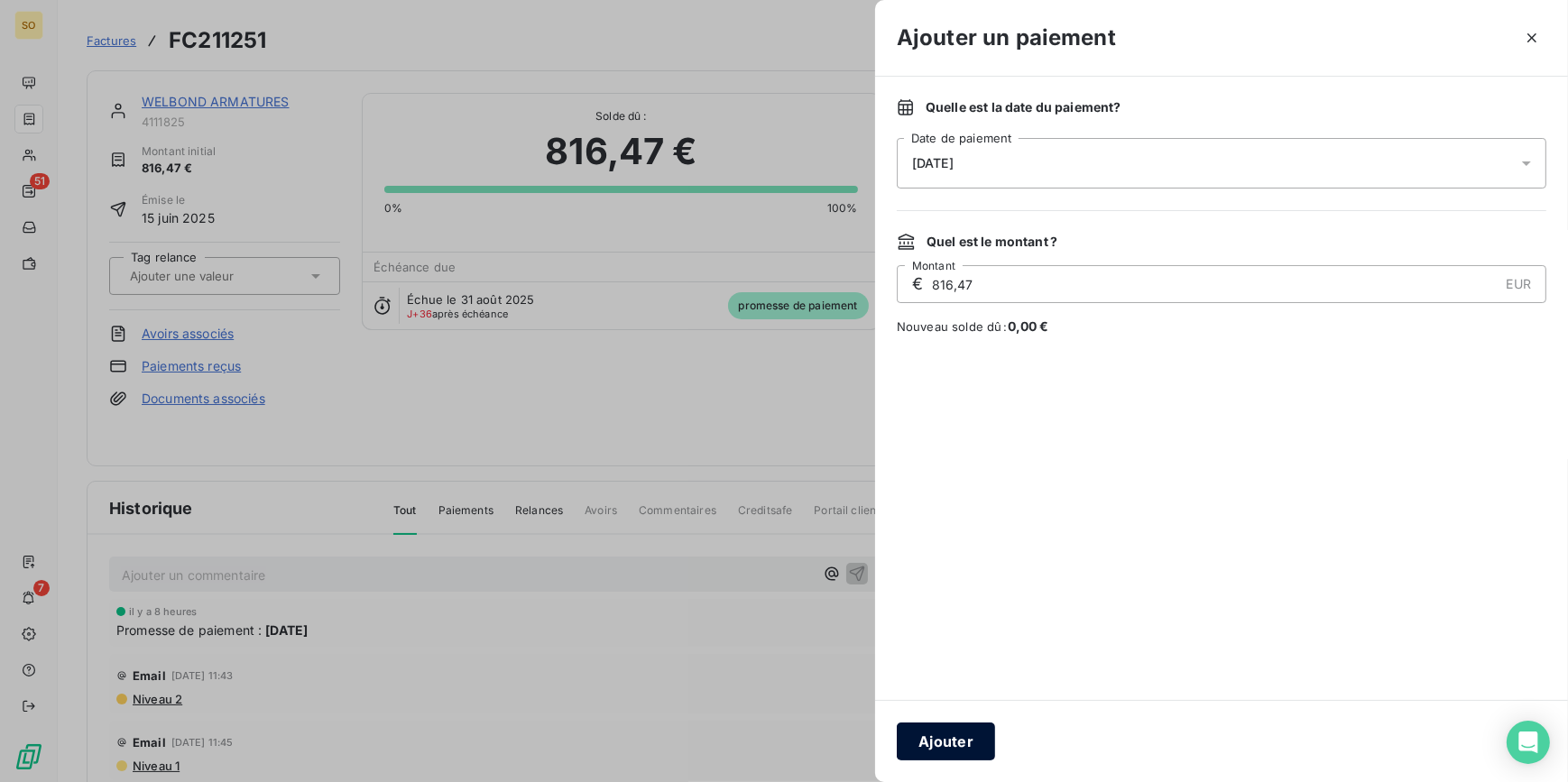
click at [918, 739] on button "Ajouter" at bounding box center [946, 742] width 99 height 38
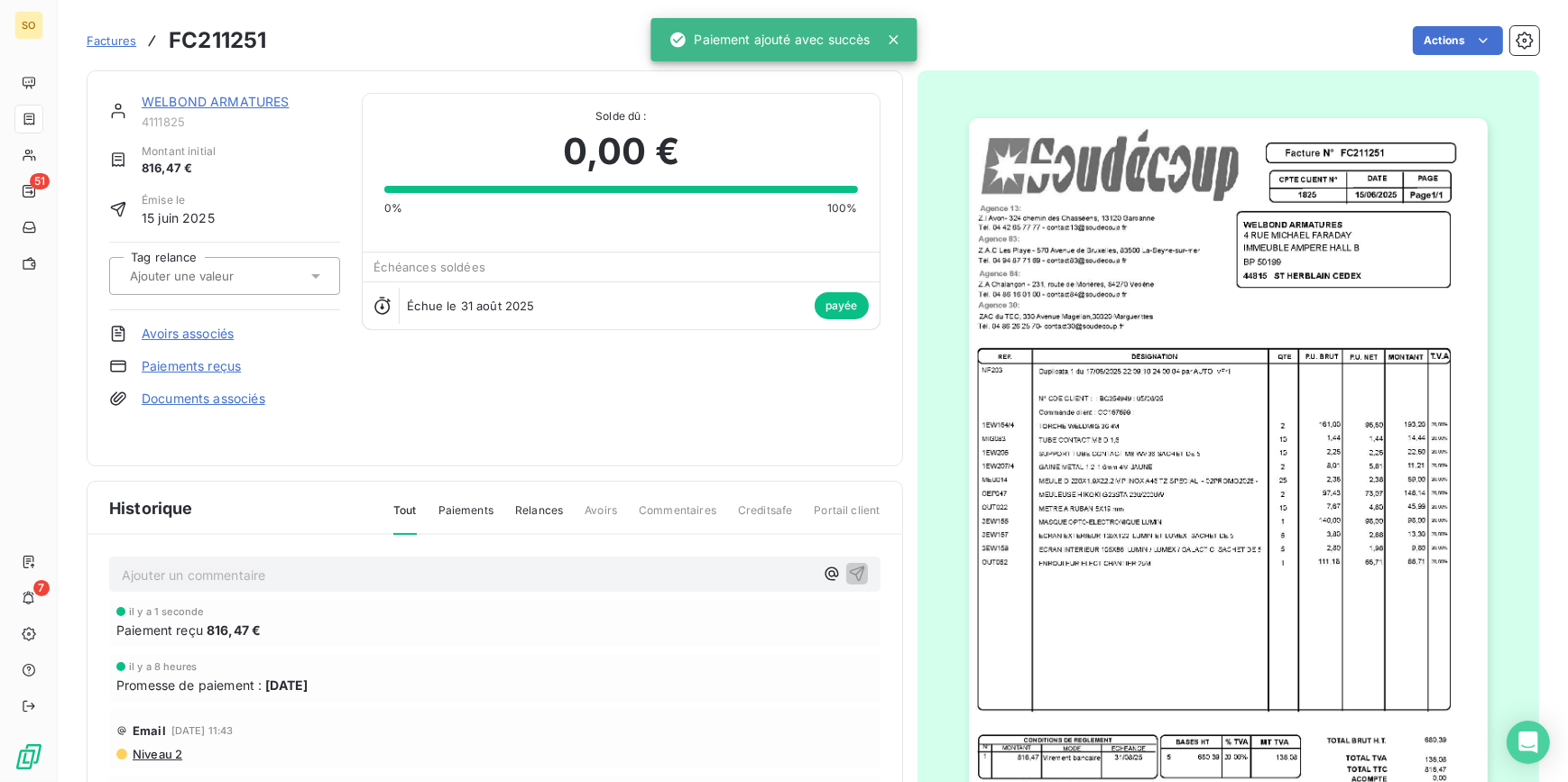
click at [229, 99] on link "WELBOND ARMATURES" at bounding box center [216, 101] width 148 height 15
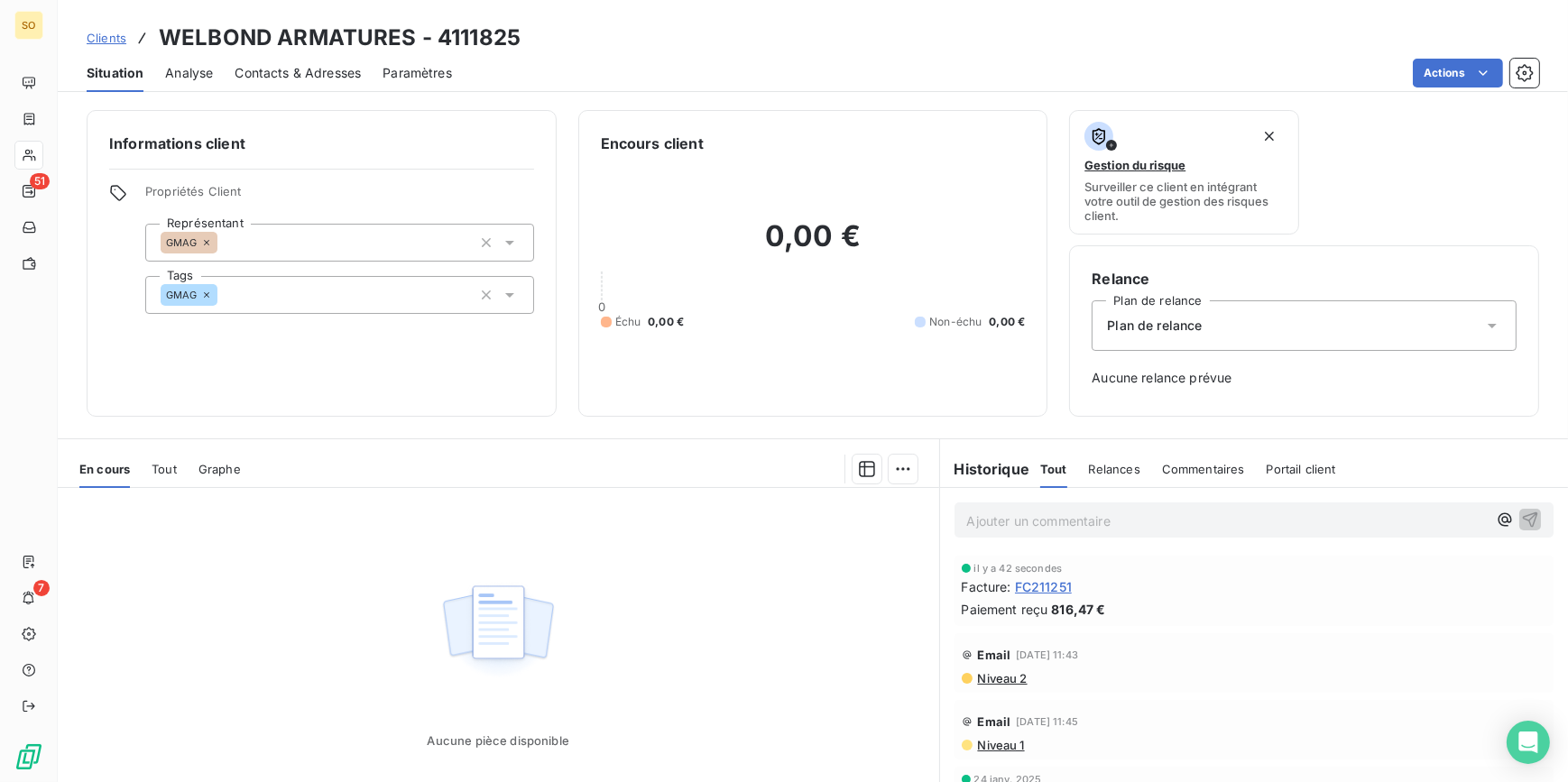
click at [108, 33] on span "Clients" at bounding box center [107, 38] width 40 height 14
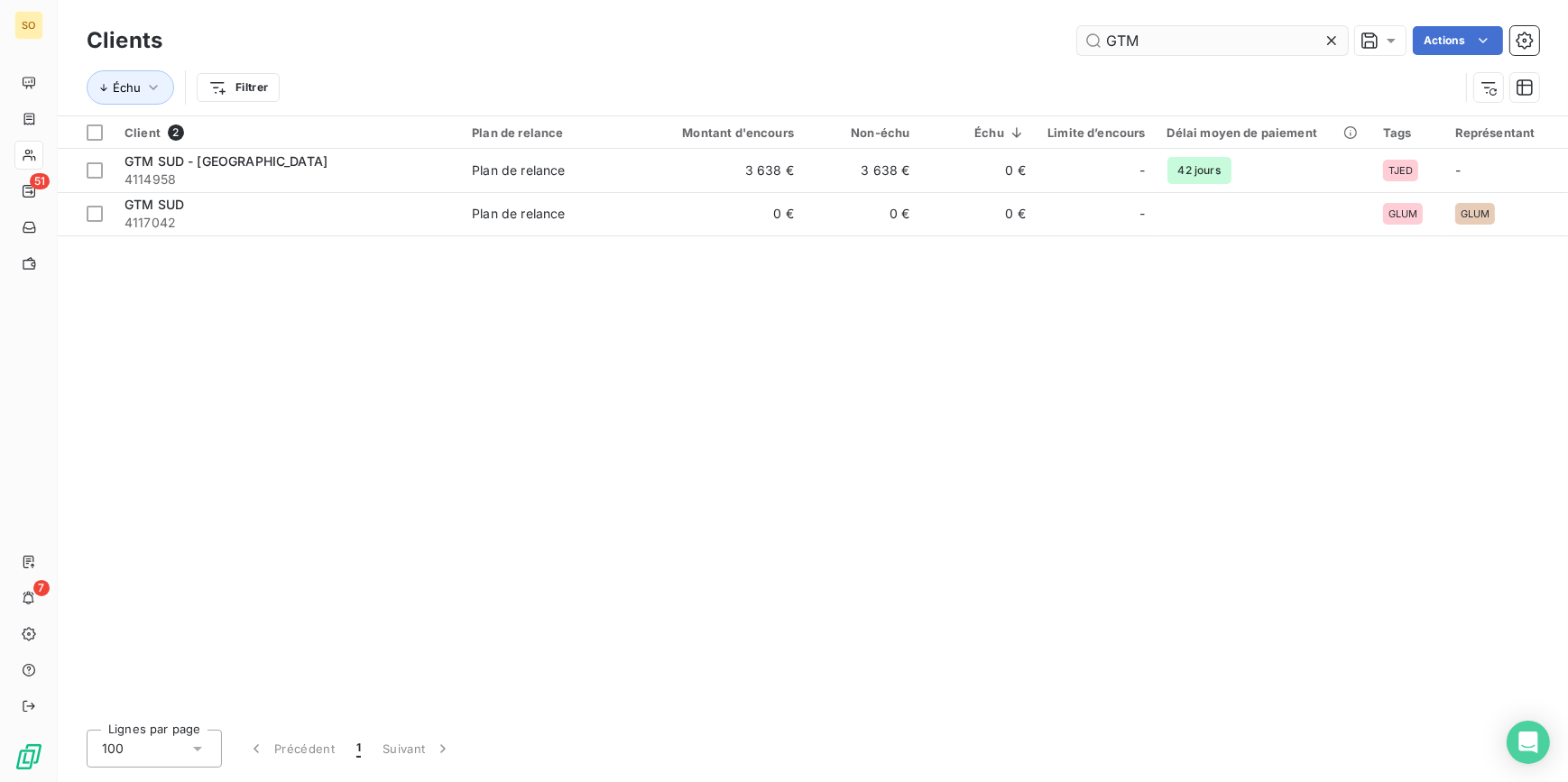
drag, startPoint x: 1104, startPoint y: 46, endPoint x: 1241, endPoint y: 53, distance: 137.2
click at [1200, 52] on input "GTM" at bounding box center [1212, 41] width 271 height 29
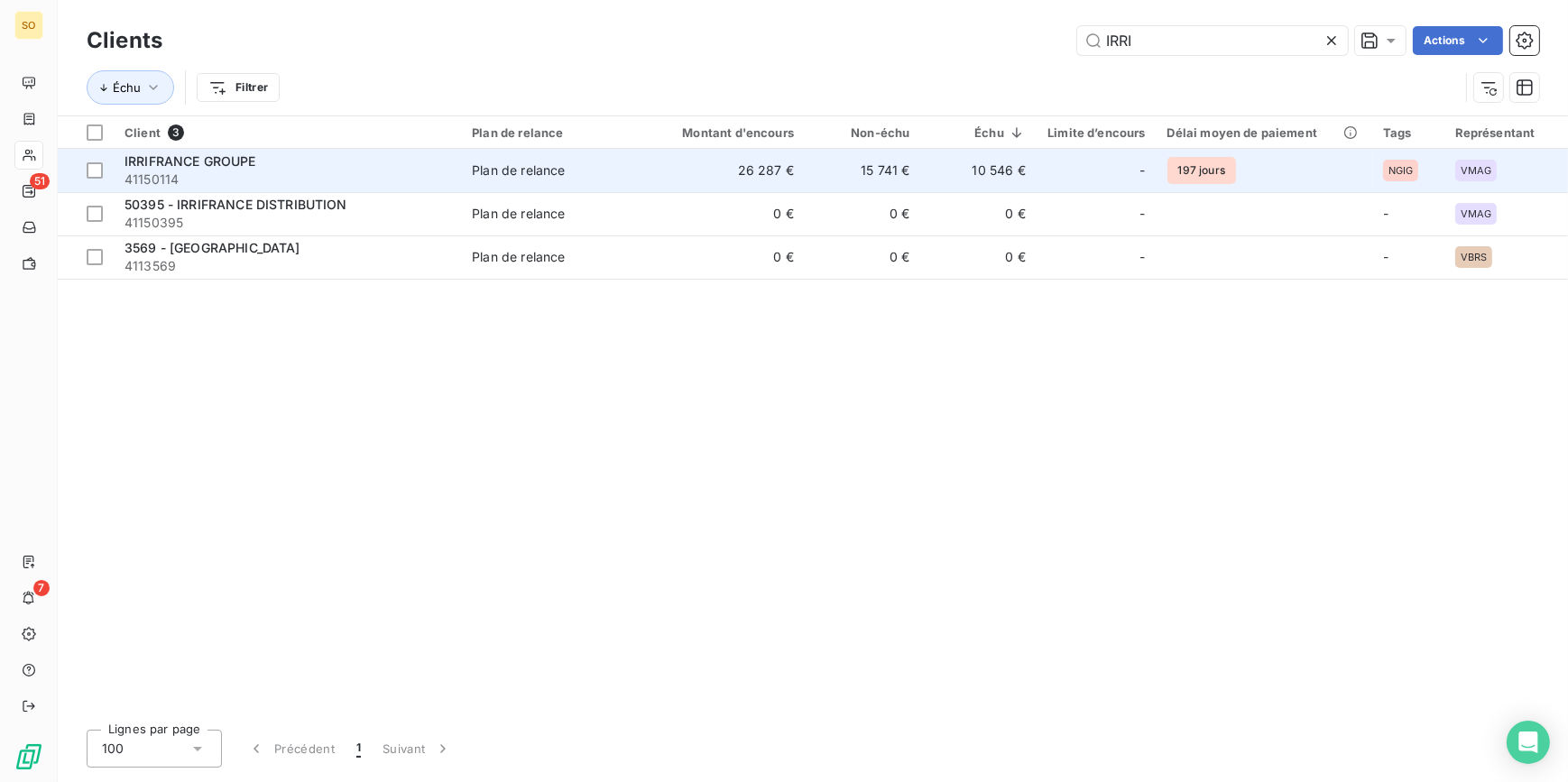
type input "IRRI"
click at [515, 184] on td "Plan de relance" at bounding box center [555, 171] width 188 height 43
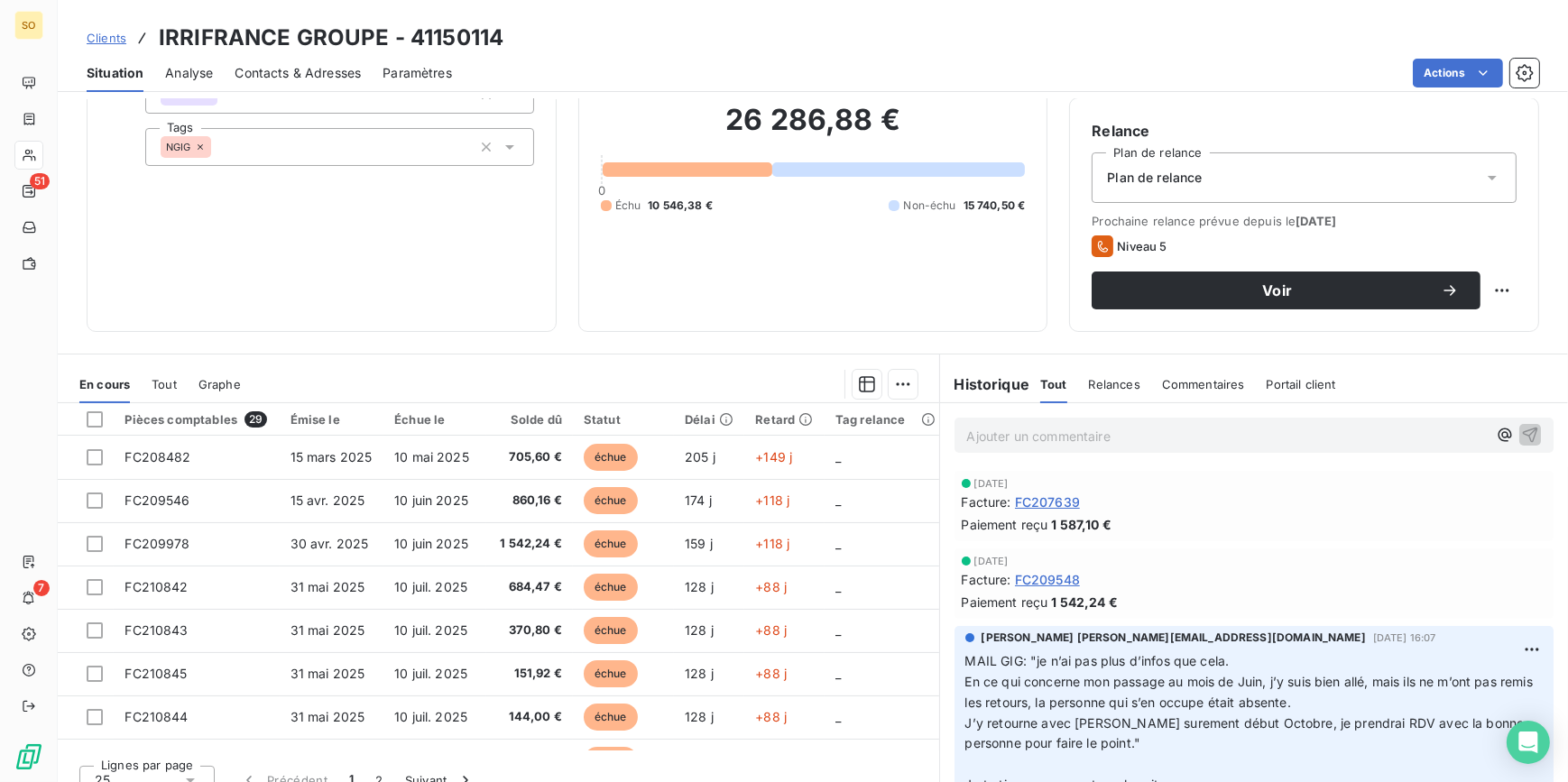
scroll to position [163, 0]
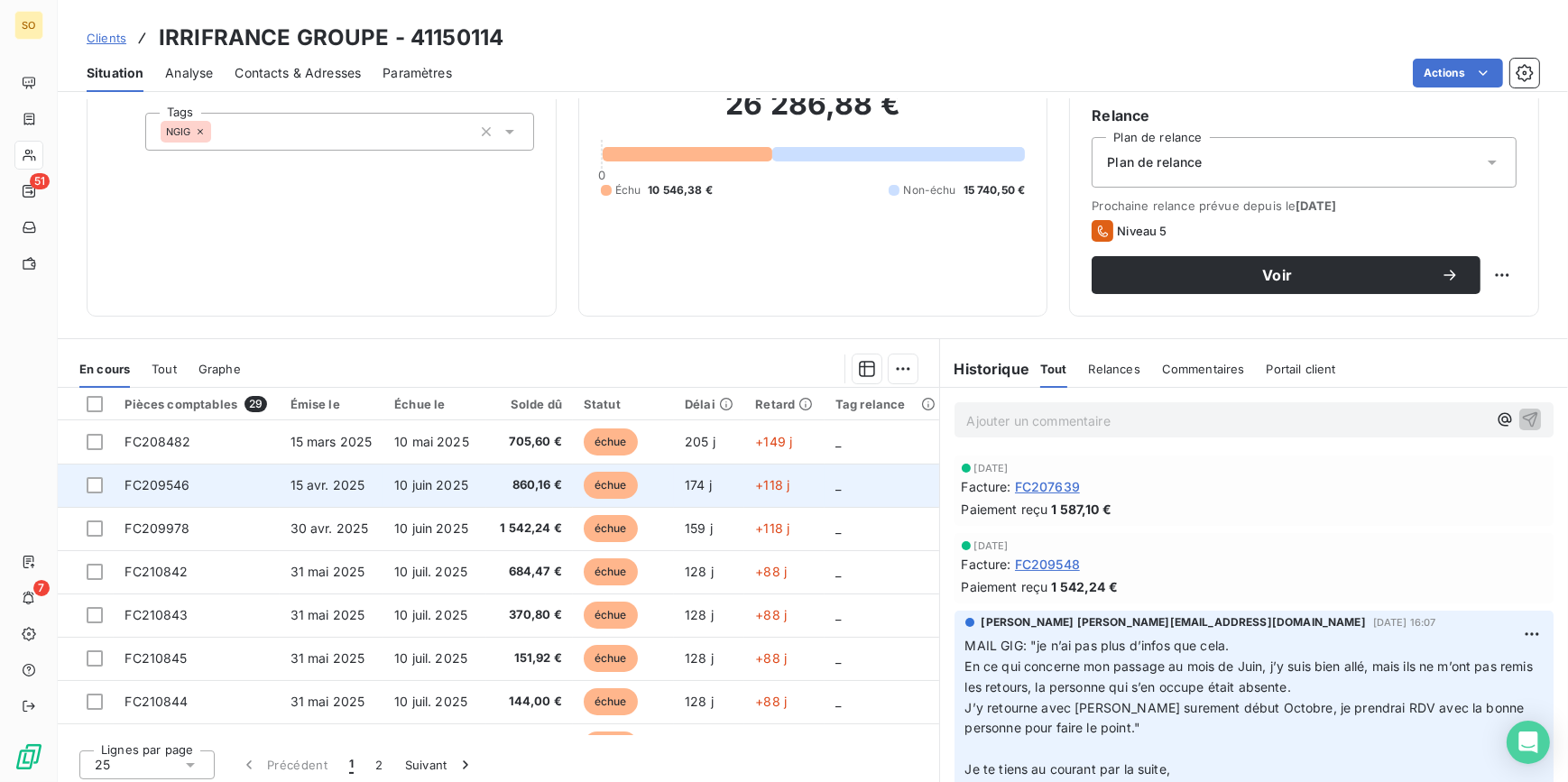
click at [595, 487] on span "échue" at bounding box center [611, 485] width 54 height 27
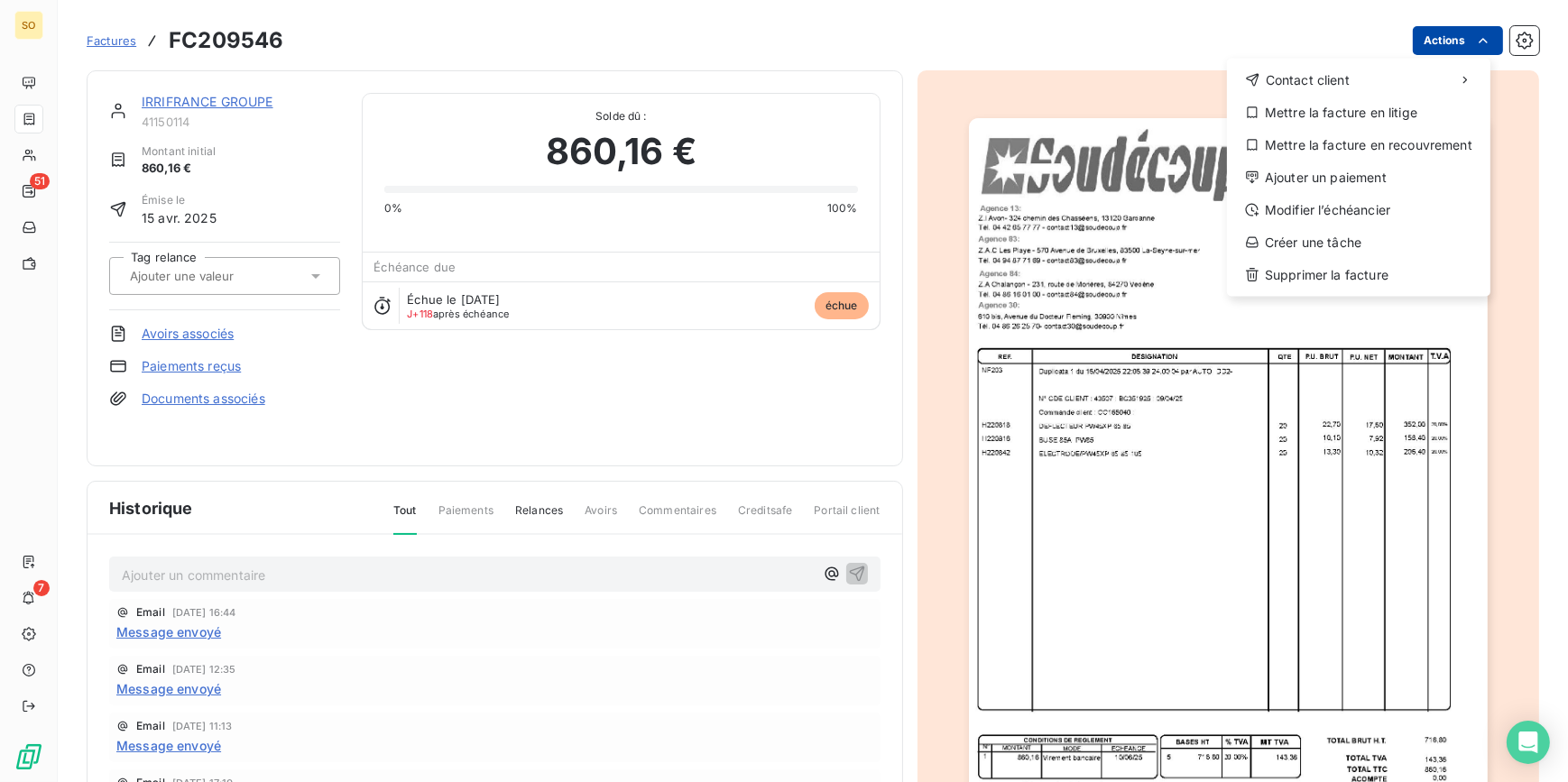
click at [1416, 51] on html "SO 51 7 Factures FC209546 Actions Contact client Mettre la facture en litige Me…" at bounding box center [784, 391] width 1568 height 782
click at [1255, 185] on div "Ajouter un paiement" at bounding box center [1358, 177] width 249 height 29
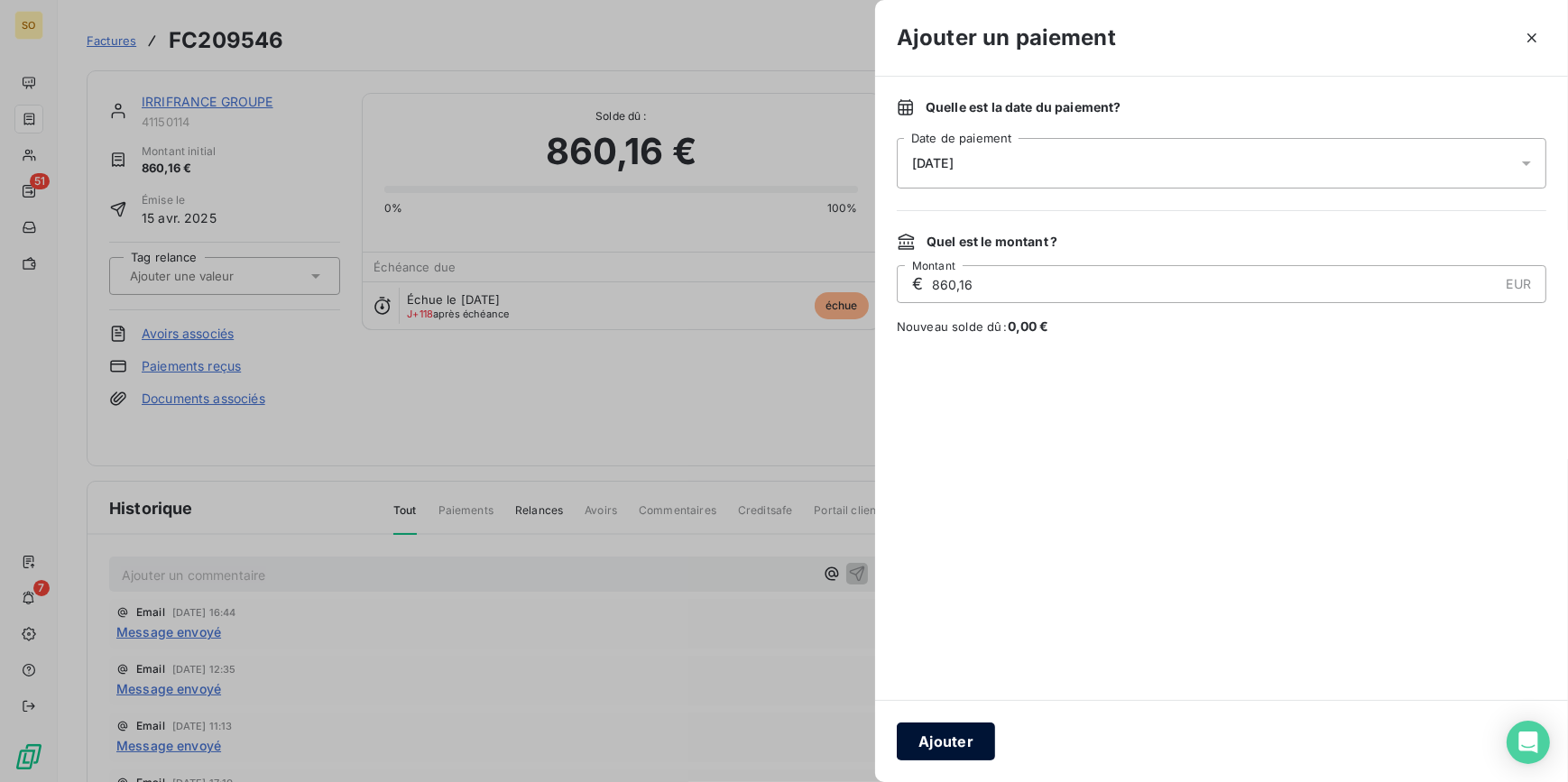
click at [967, 740] on button "Ajouter" at bounding box center [946, 742] width 99 height 38
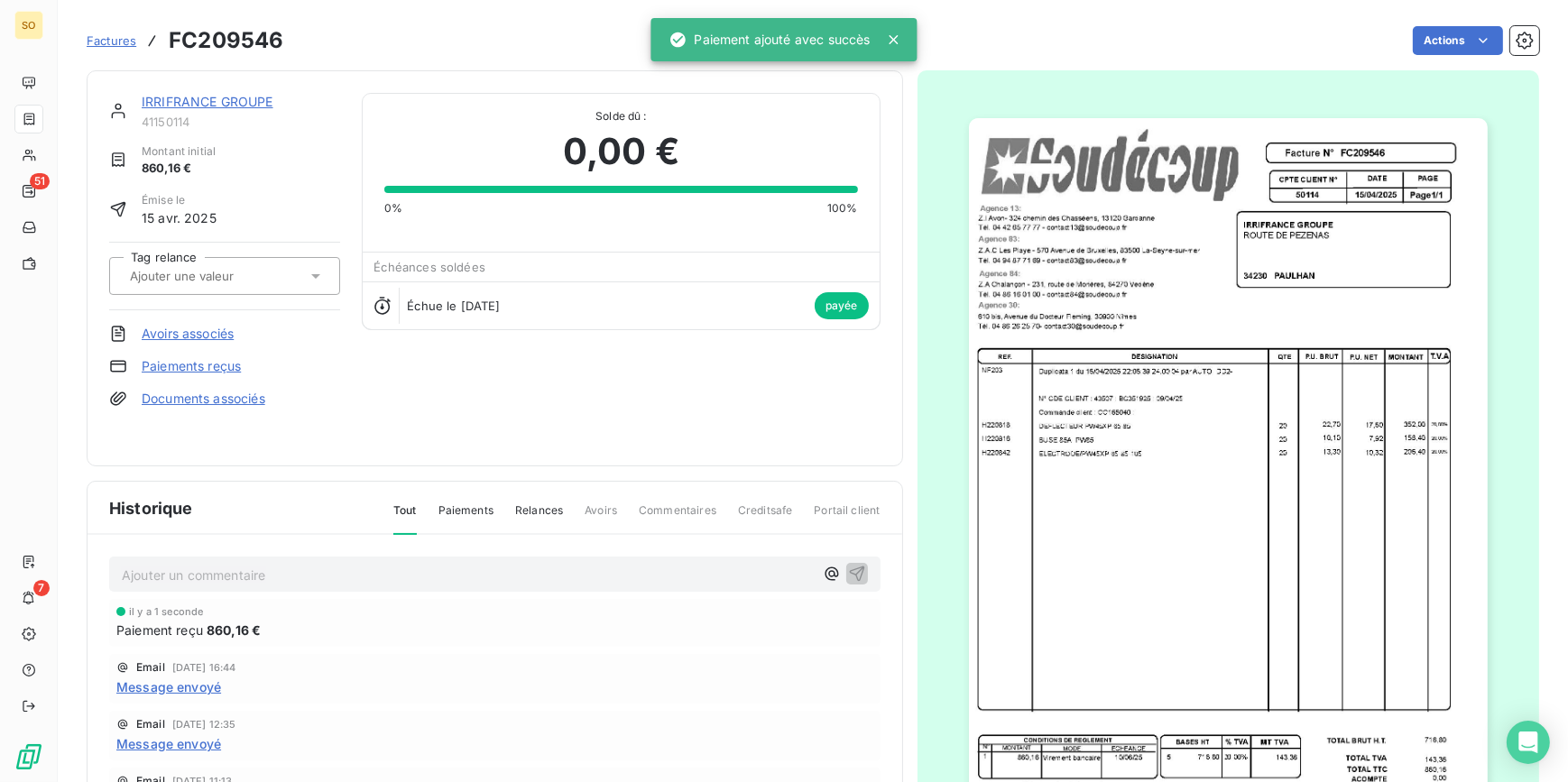
click at [234, 100] on link "IRRIFRANCE GROUPE" at bounding box center [208, 101] width 132 height 15
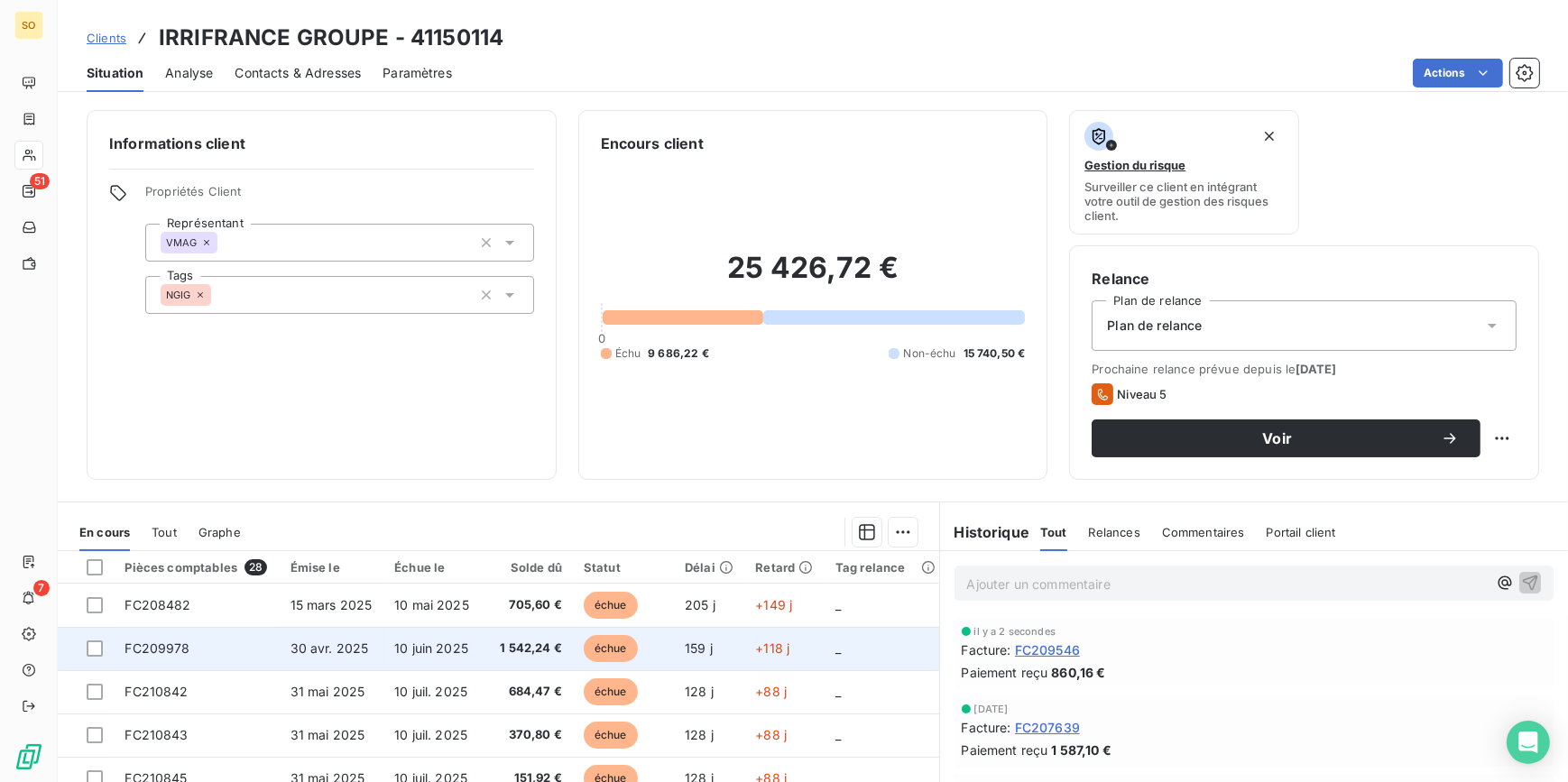
click at [603, 646] on span "échue" at bounding box center [611, 649] width 54 height 27
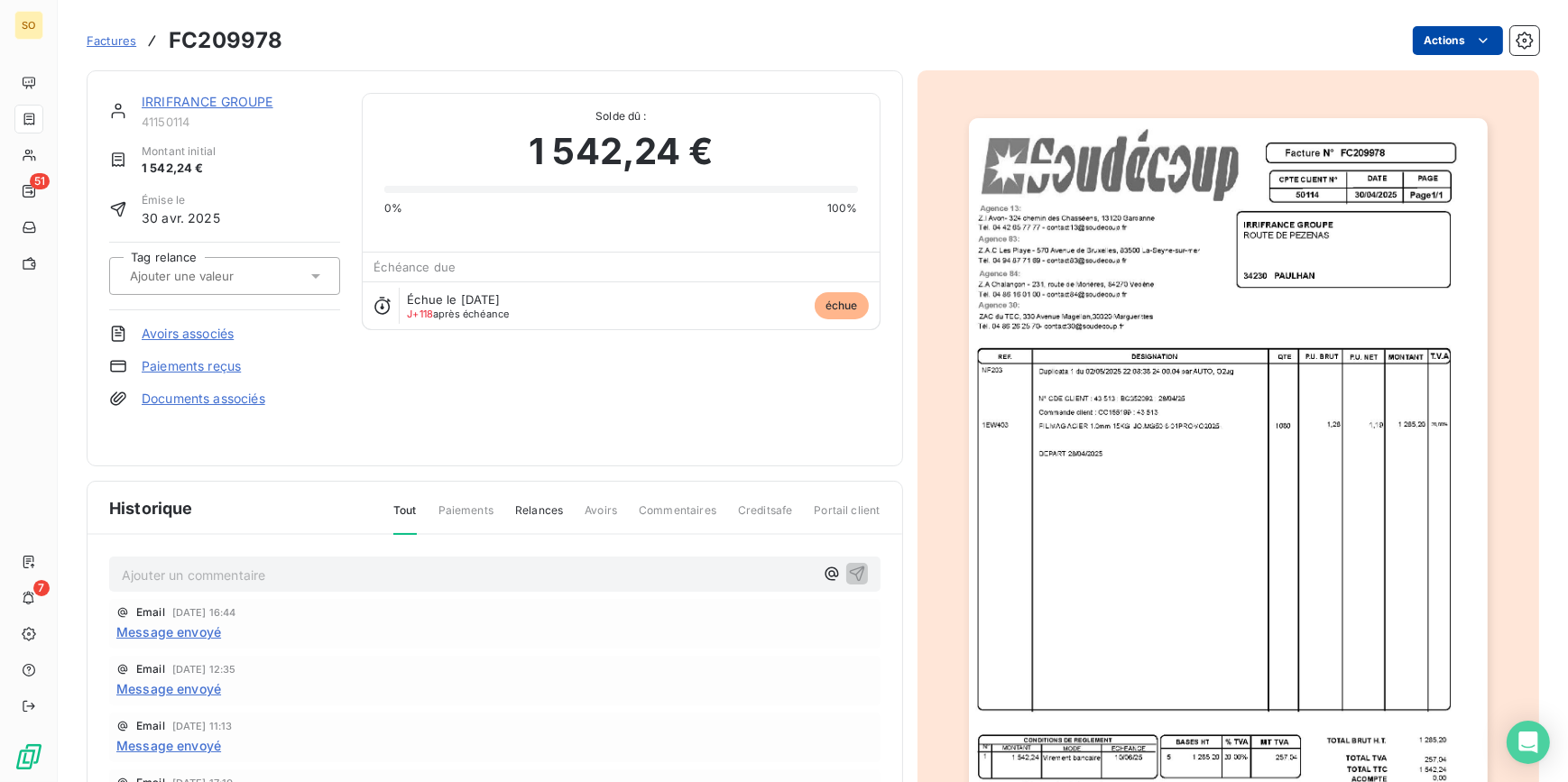
click at [1450, 33] on html "SO 51 7 Factures FC209978 Actions IRRIFRANCE GROUPE 41150114 Montant initial 1 …" at bounding box center [784, 391] width 1568 height 782
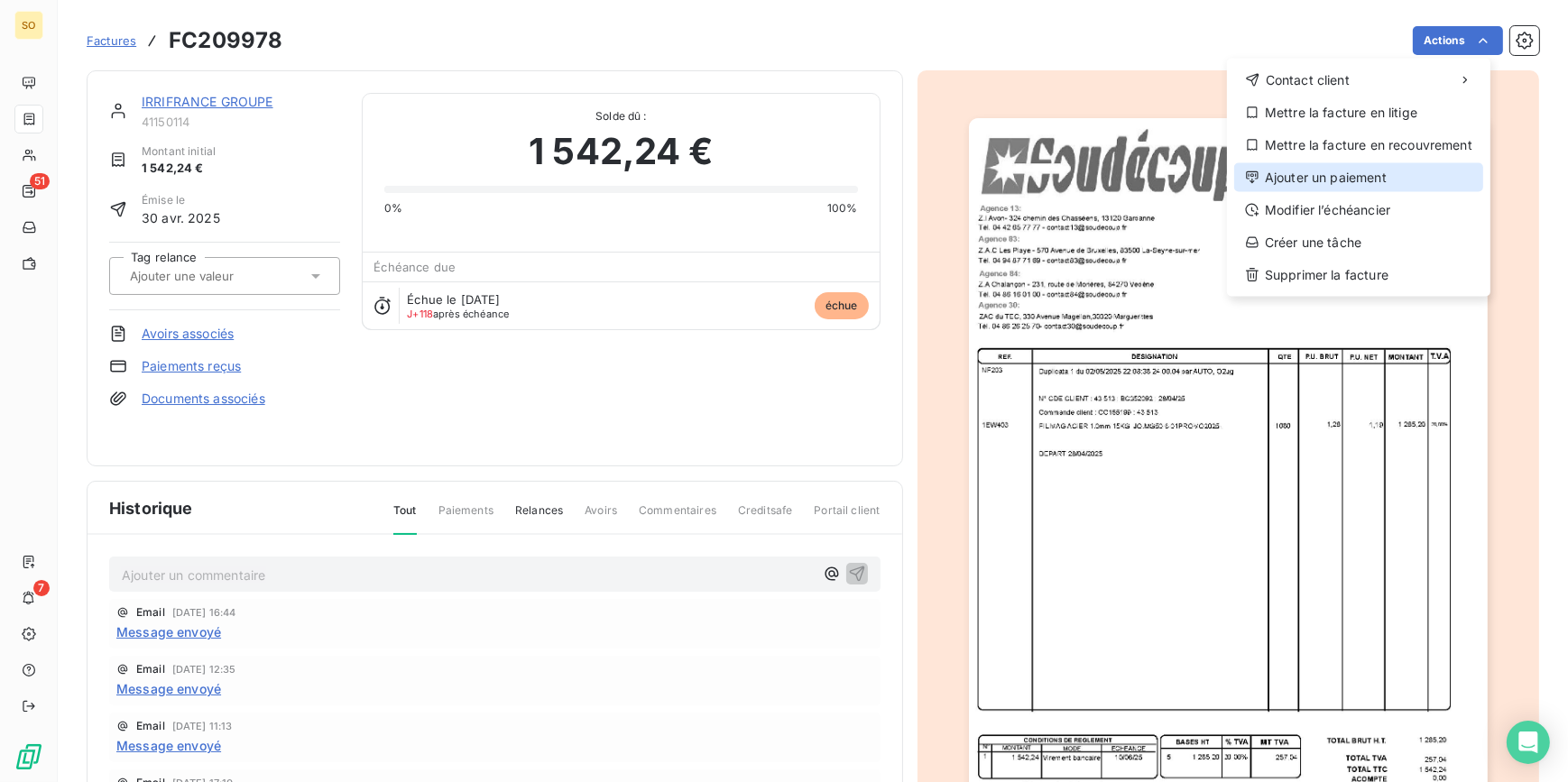
click at [1303, 182] on div "Ajouter un paiement" at bounding box center [1358, 177] width 249 height 29
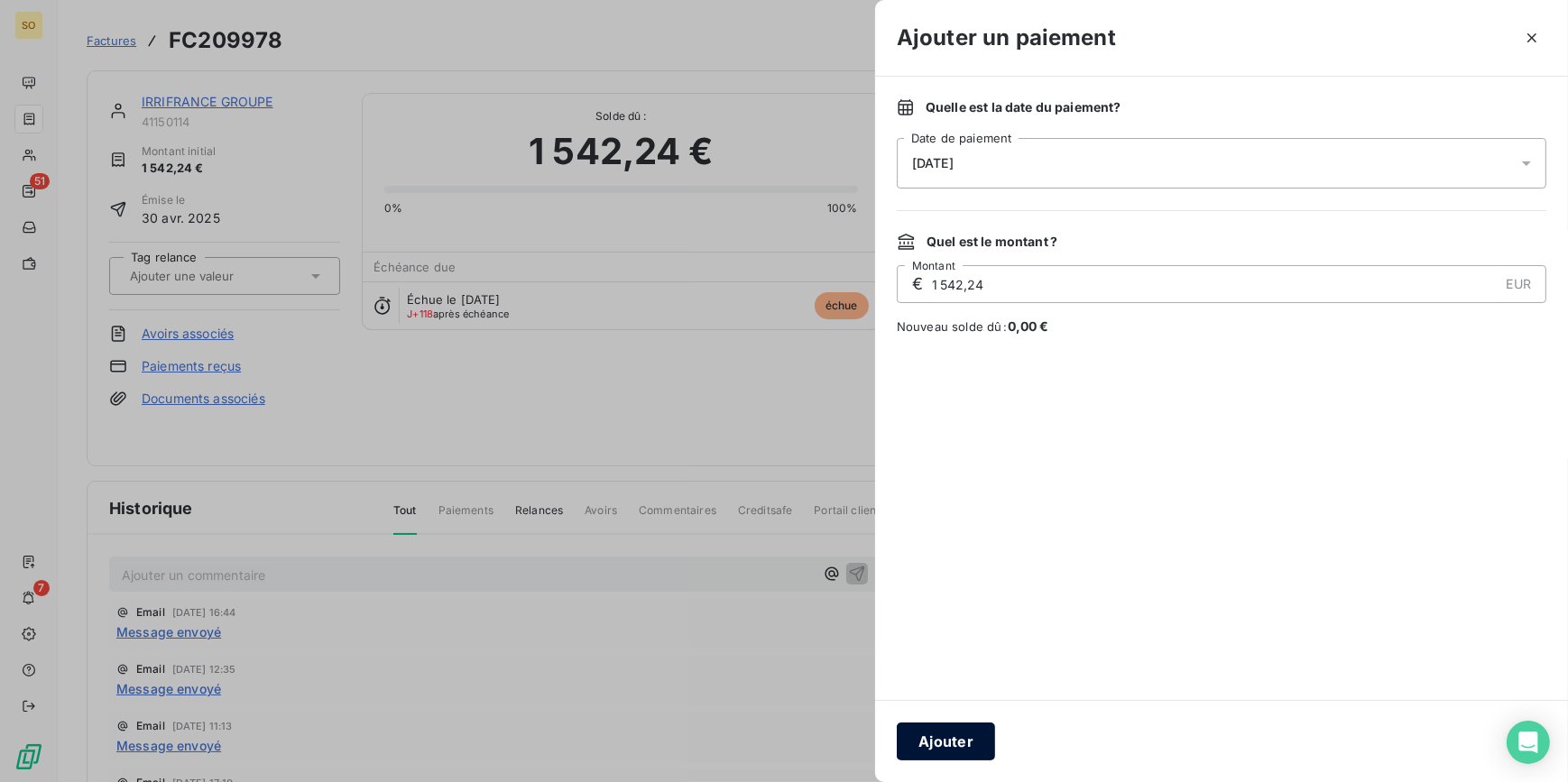
click at [961, 733] on button "Ajouter" at bounding box center [946, 742] width 99 height 38
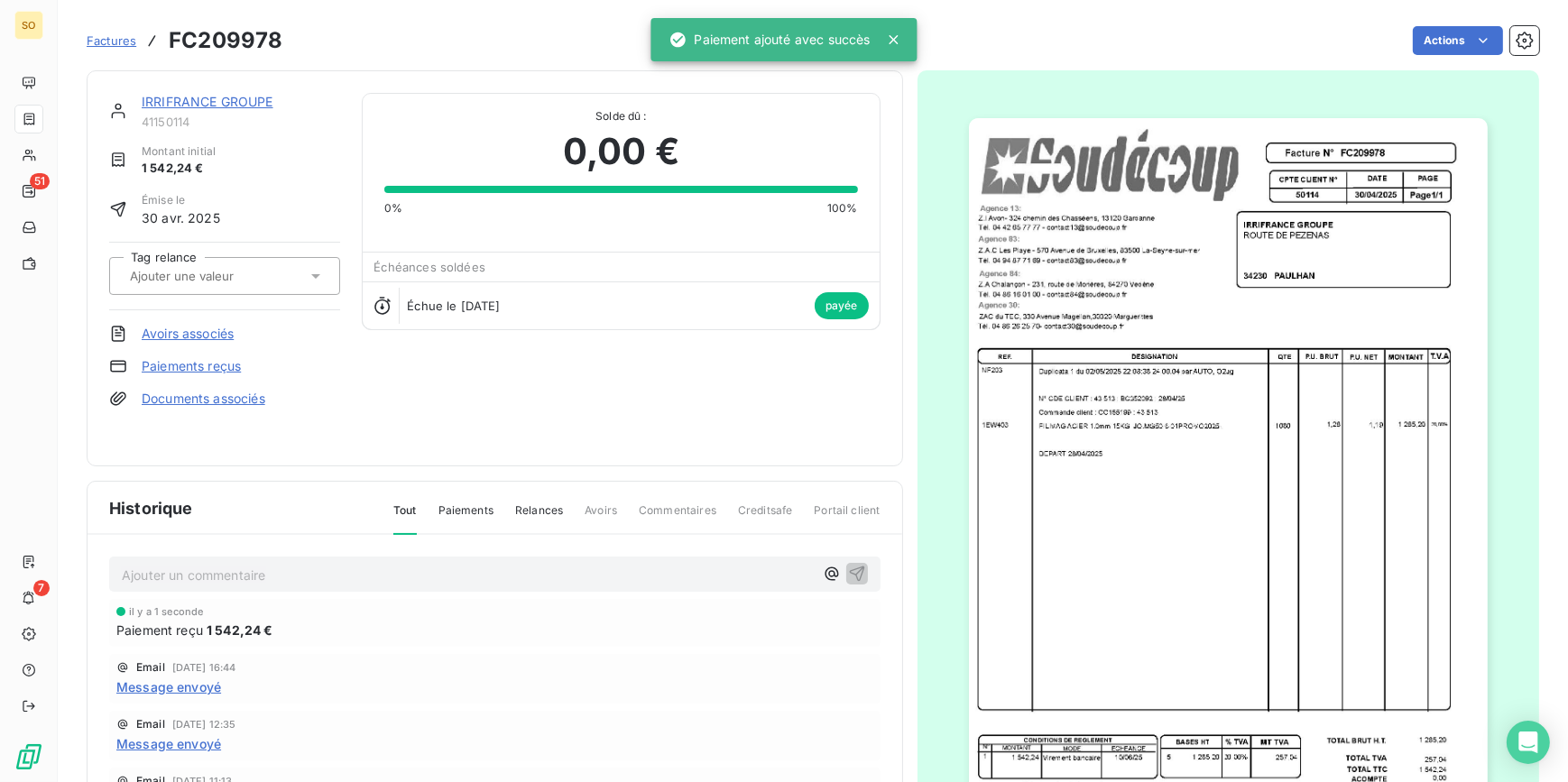
click at [247, 94] on link "IRRIFRANCE GROUPE" at bounding box center [208, 101] width 132 height 15
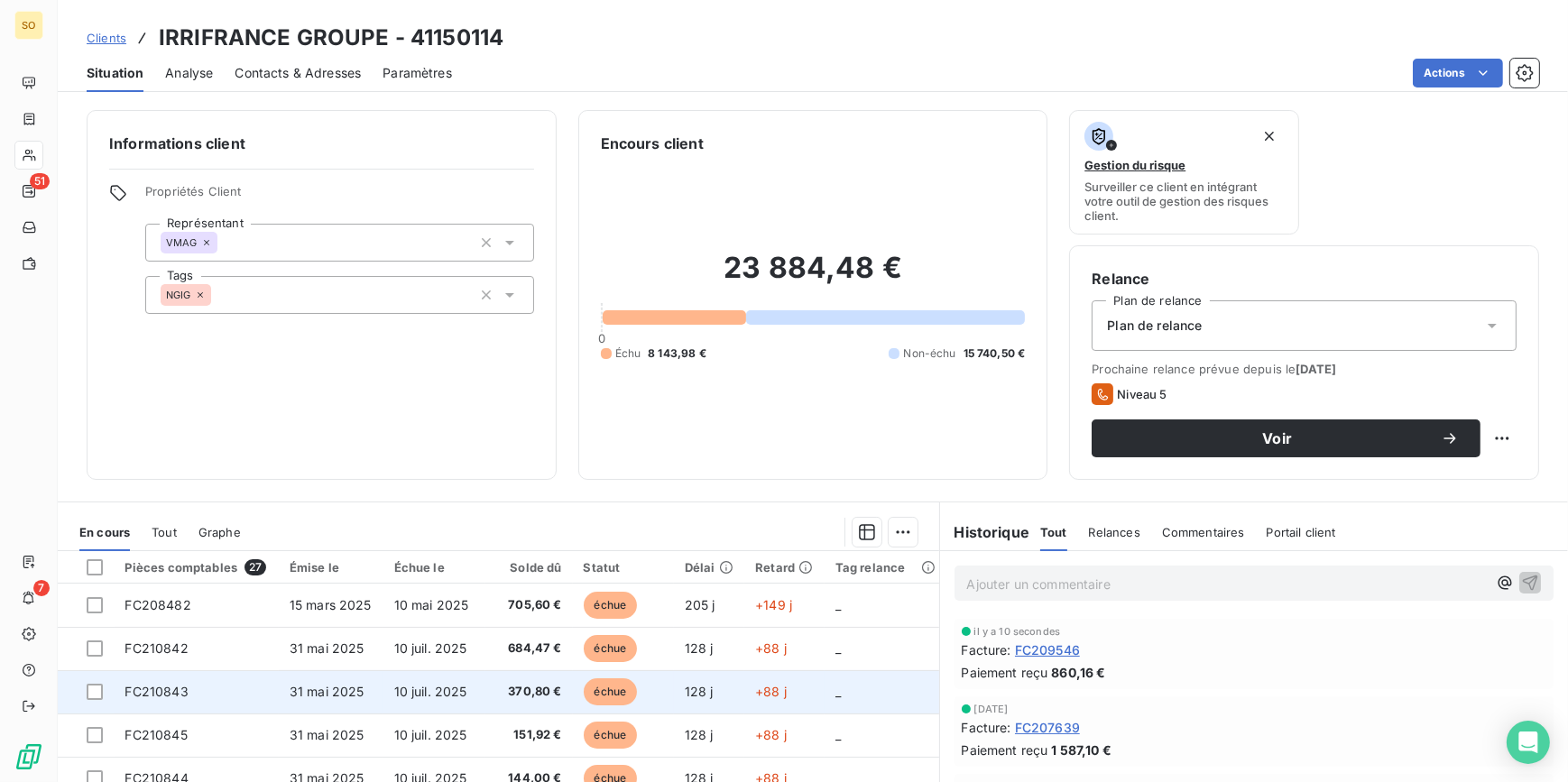
click at [597, 691] on span "échue" at bounding box center [611, 692] width 54 height 27
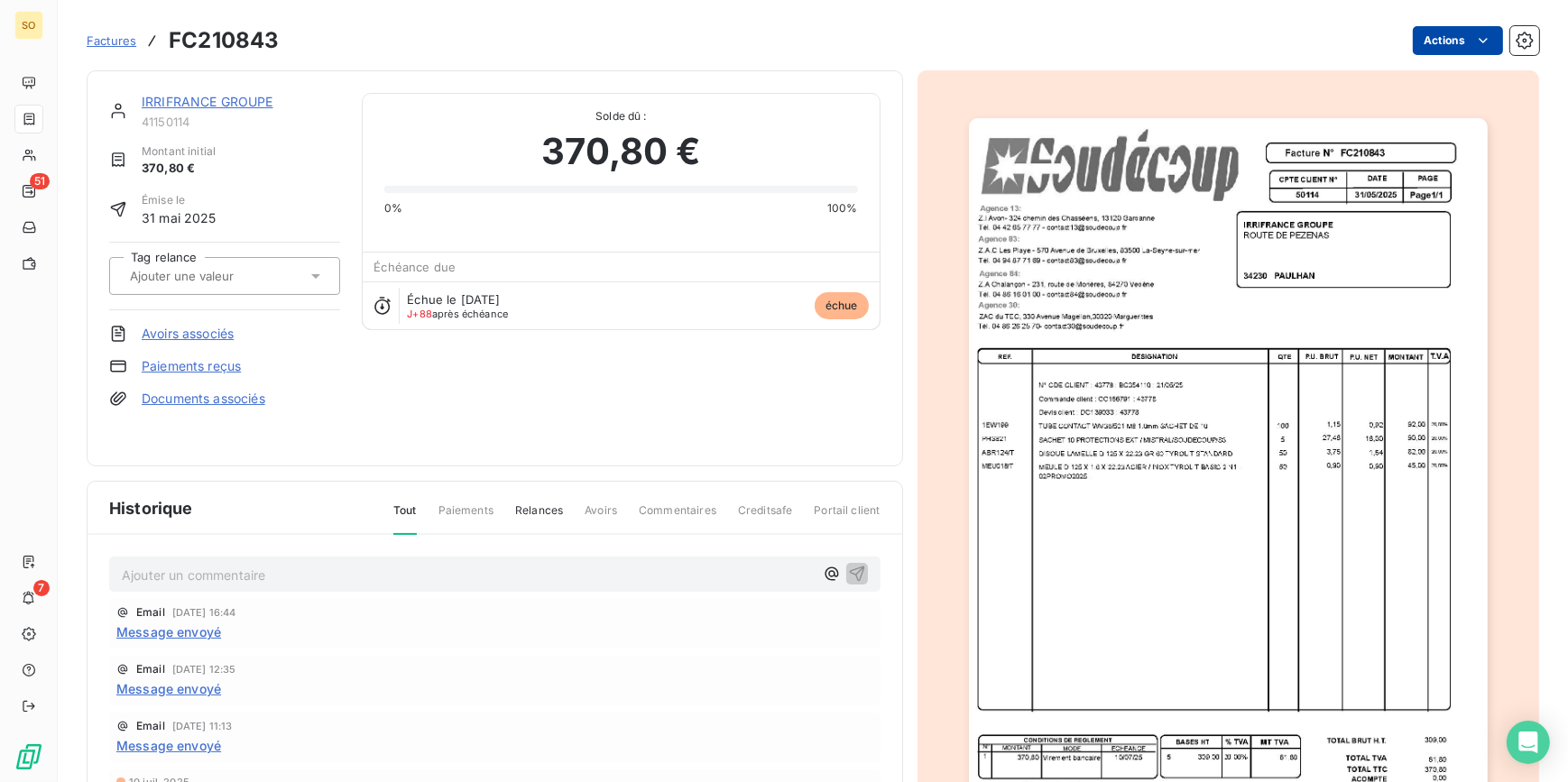
click at [1444, 42] on html "SO 51 7 Factures FC210843 Actions IRRIFRANCE GROUPE 41150114 Montant initial 37…" at bounding box center [784, 391] width 1568 height 782
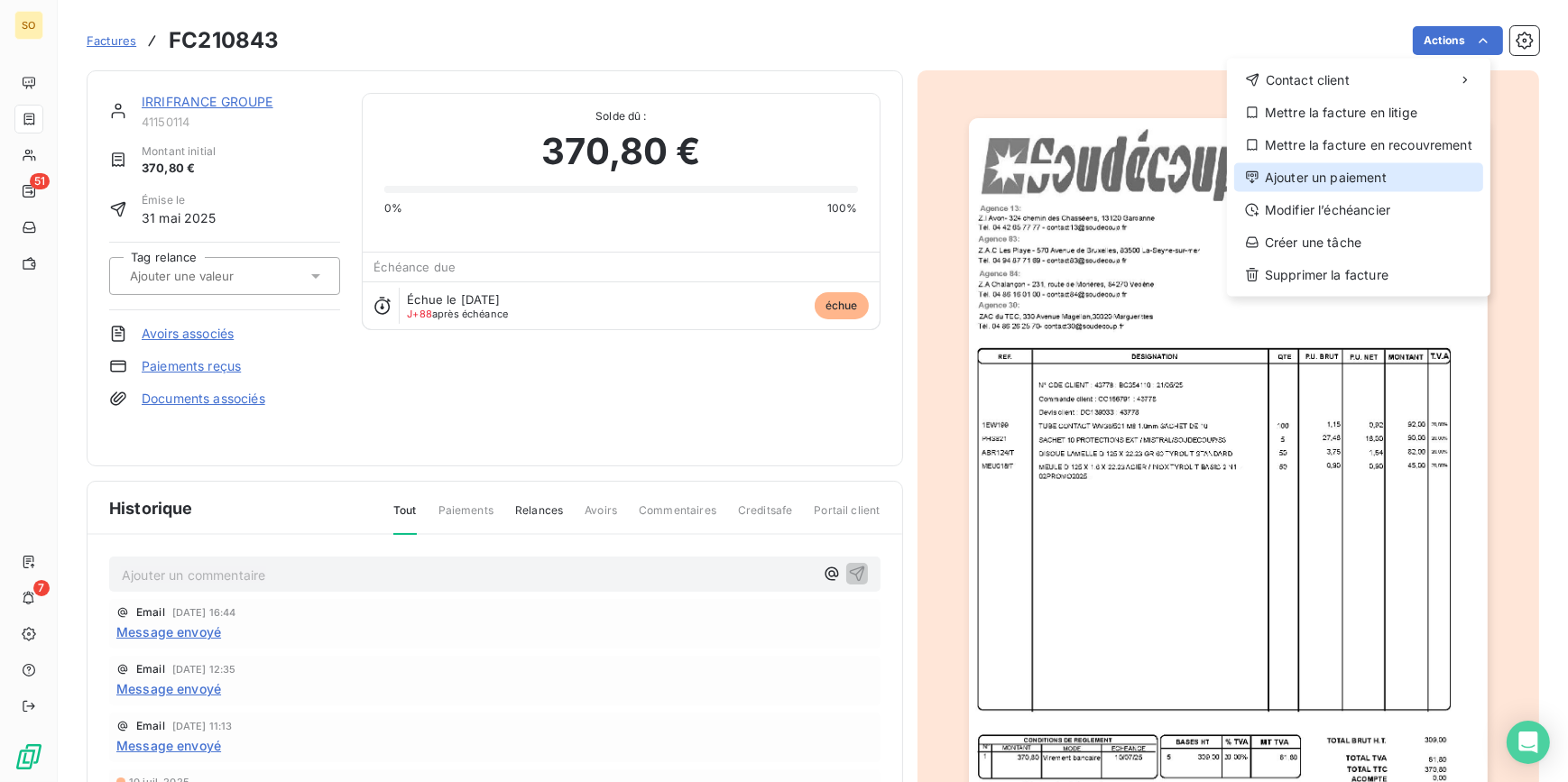
click at [1349, 163] on div "Ajouter un paiement" at bounding box center [1358, 177] width 249 height 29
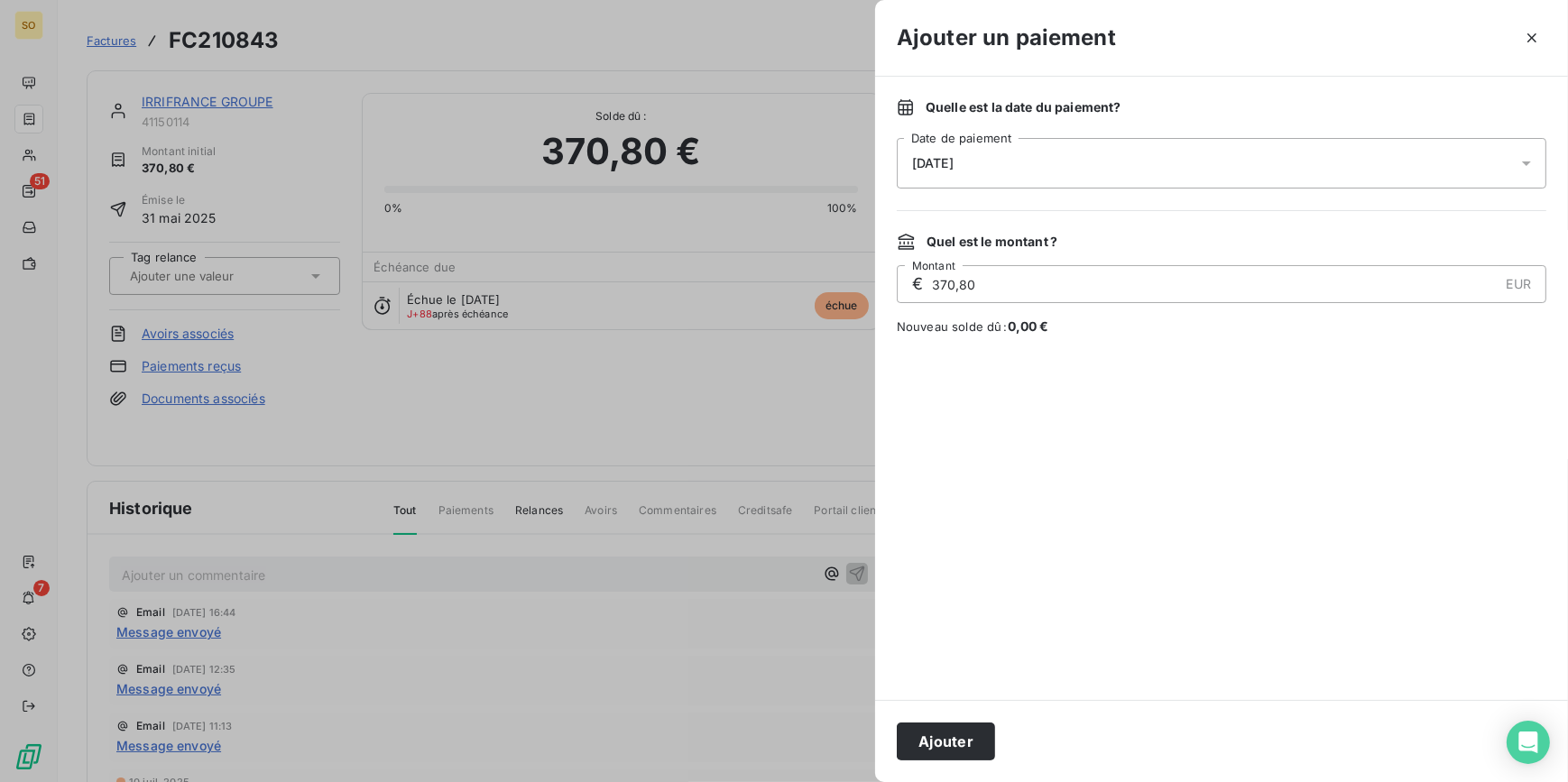
click at [967, 761] on div "Ajouter" at bounding box center [1221, 741] width 693 height 82
click at [958, 739] on button "Ajouter" at bounding box center [946, 742] width 99 height 38
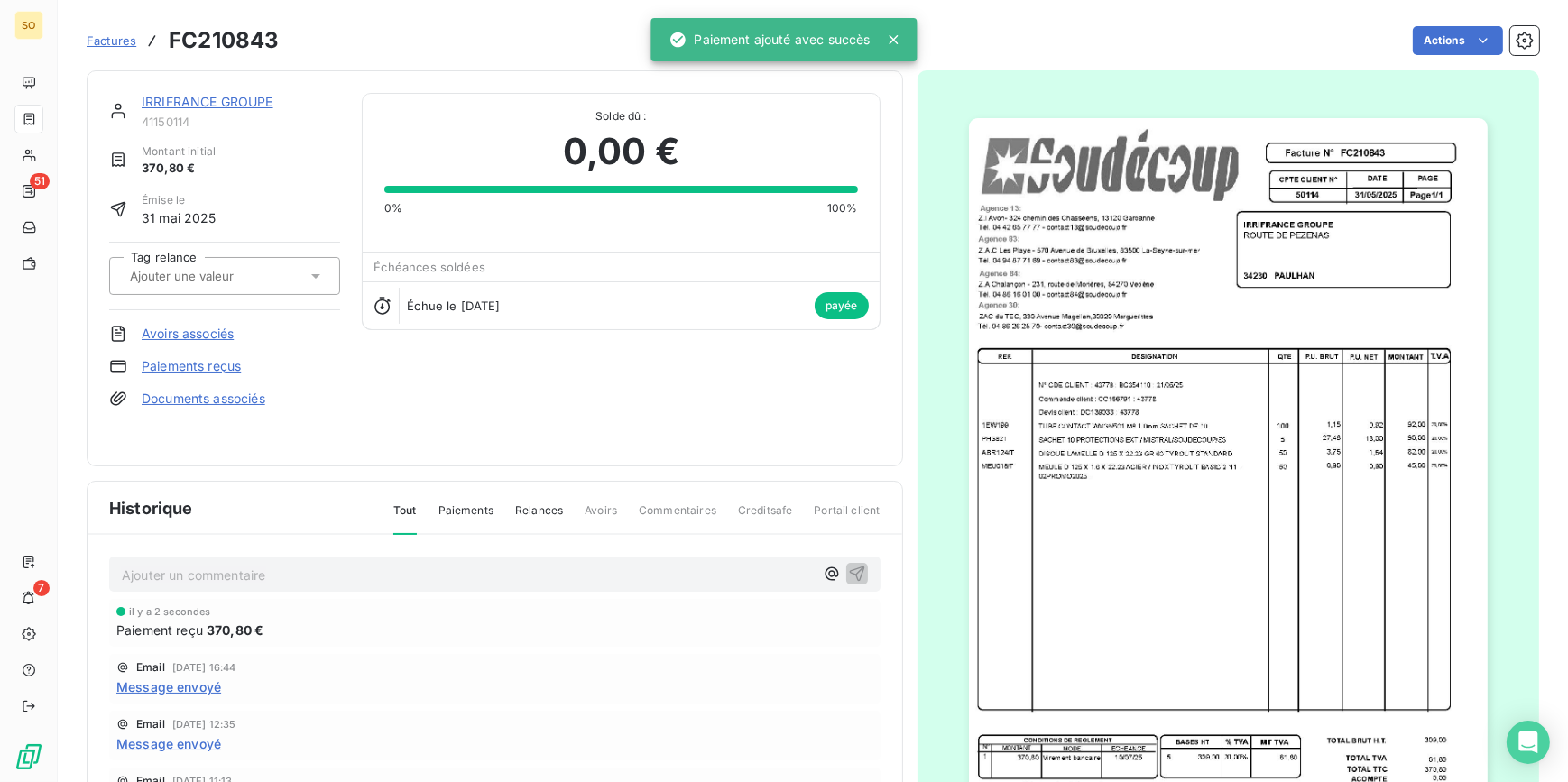
click at [210, 98] on link "IRRIFRANCE GROUPE" at bounding box center [208, 101] width 132 height 15
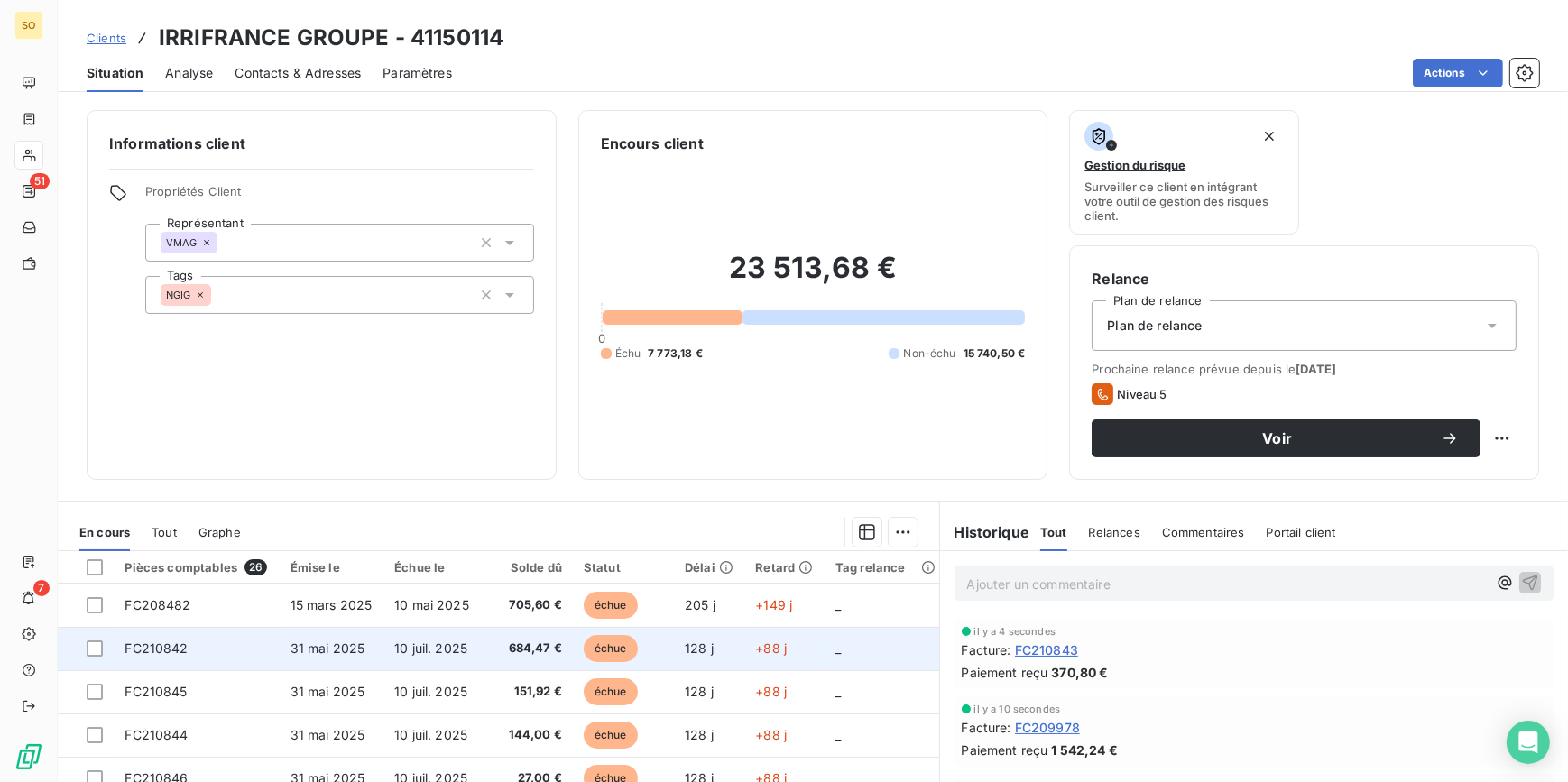
click at [617, 648] on span "échue" at bounding box center [611, 649] width 54 height 27
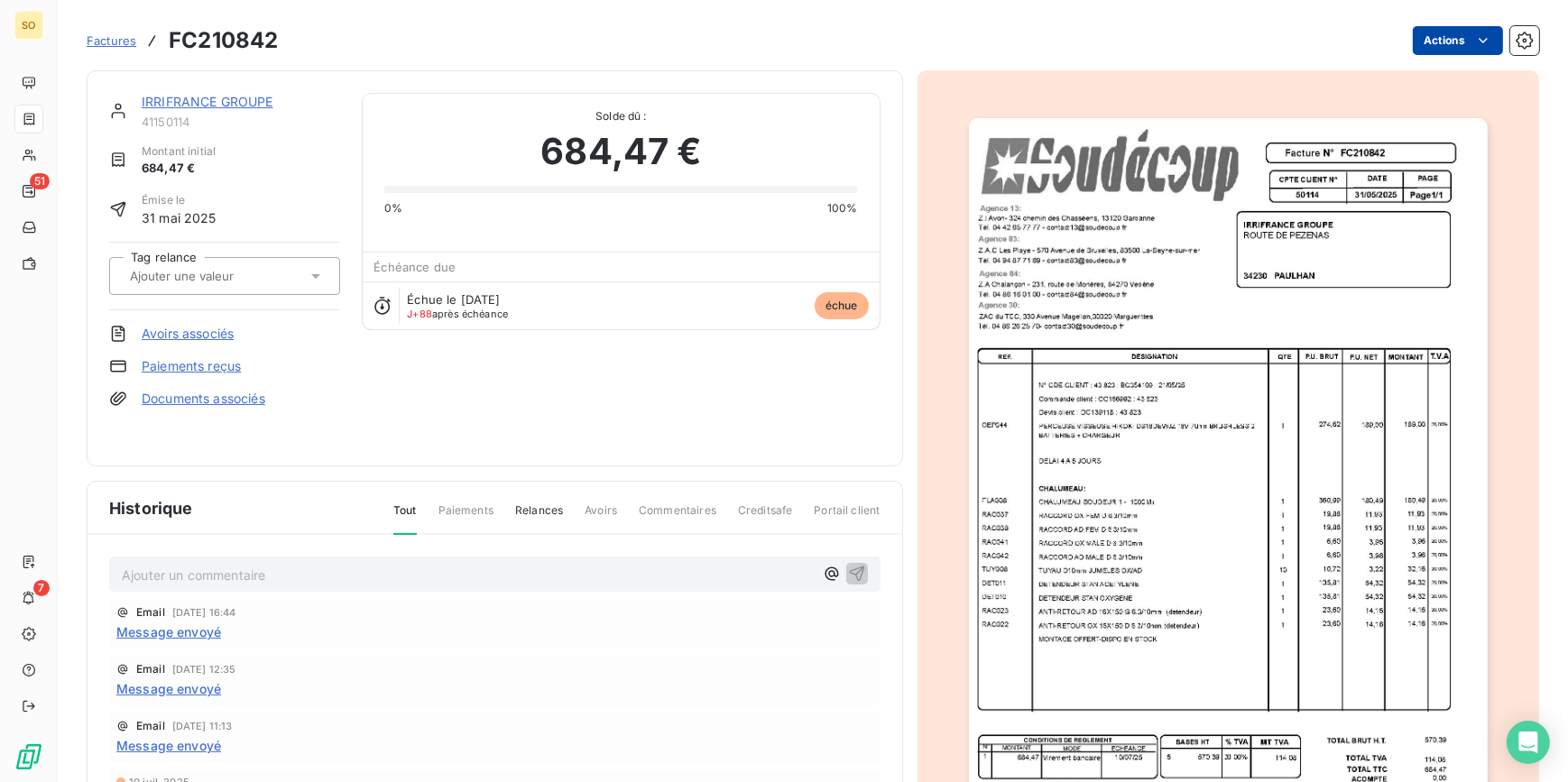
click at [1425, 32] on html "SO 51 7 Factures FC210842 Actions IRRIFRANCE GROUPE 41150114 Montant initial 68…" at bounding box center [784, 391] width 1568 height 782
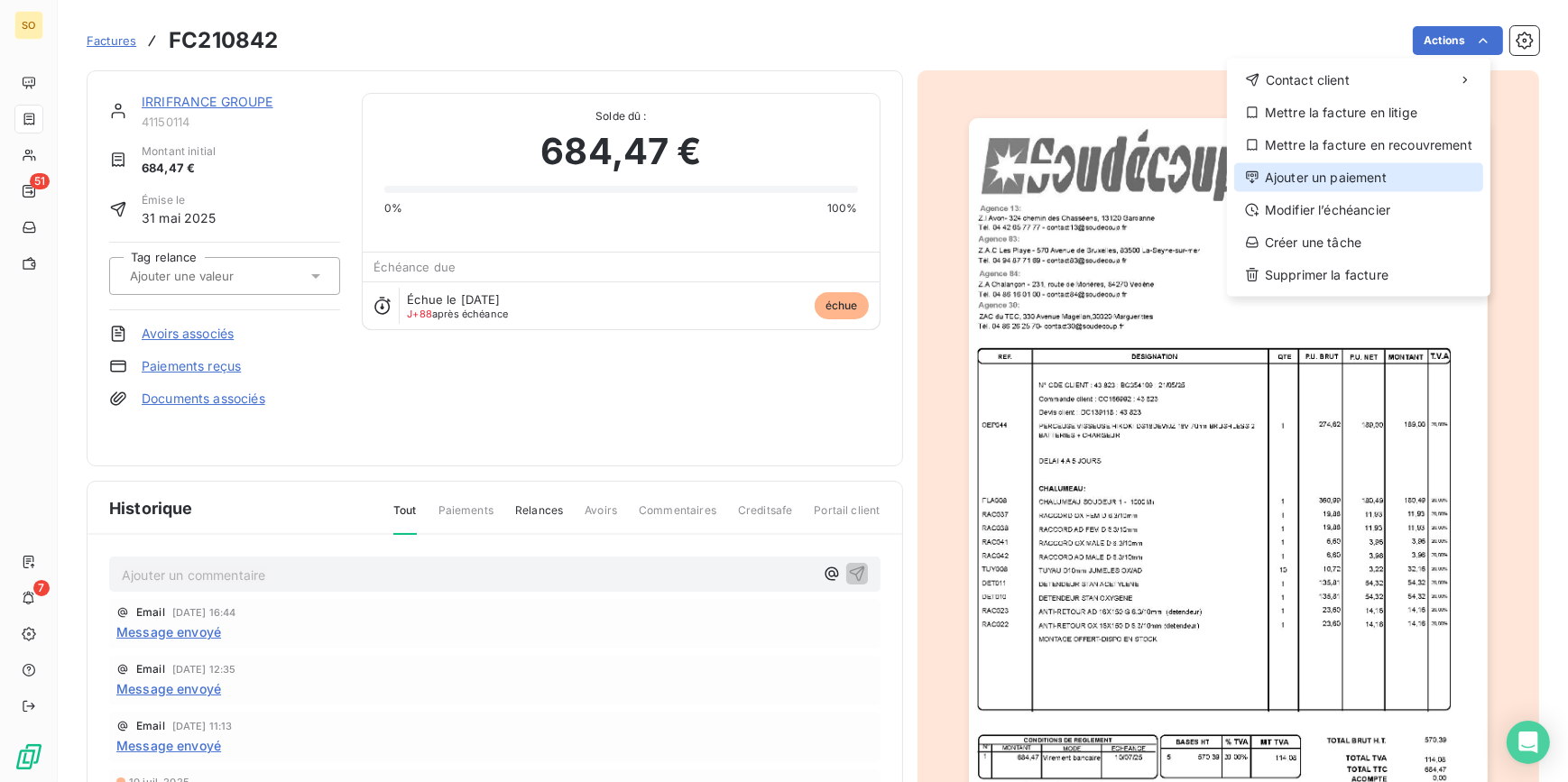
click at [1303, 171] on div "Ajouter un paiement" at bounding box center [1358, 177] width 249 height 29
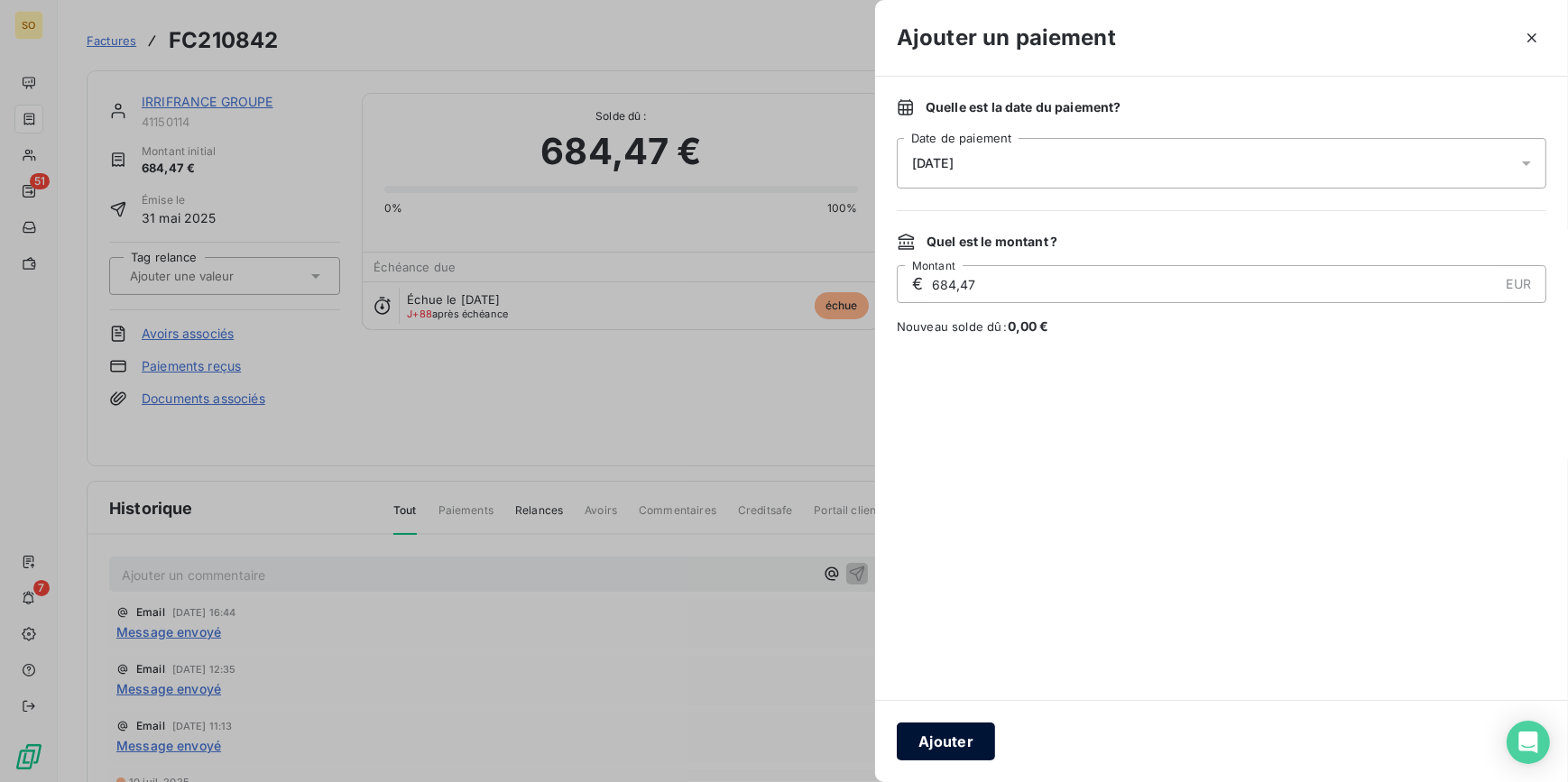
click at [938, 749] on button "Ajouter" at bounding box center [946, 742] width 99 height 38
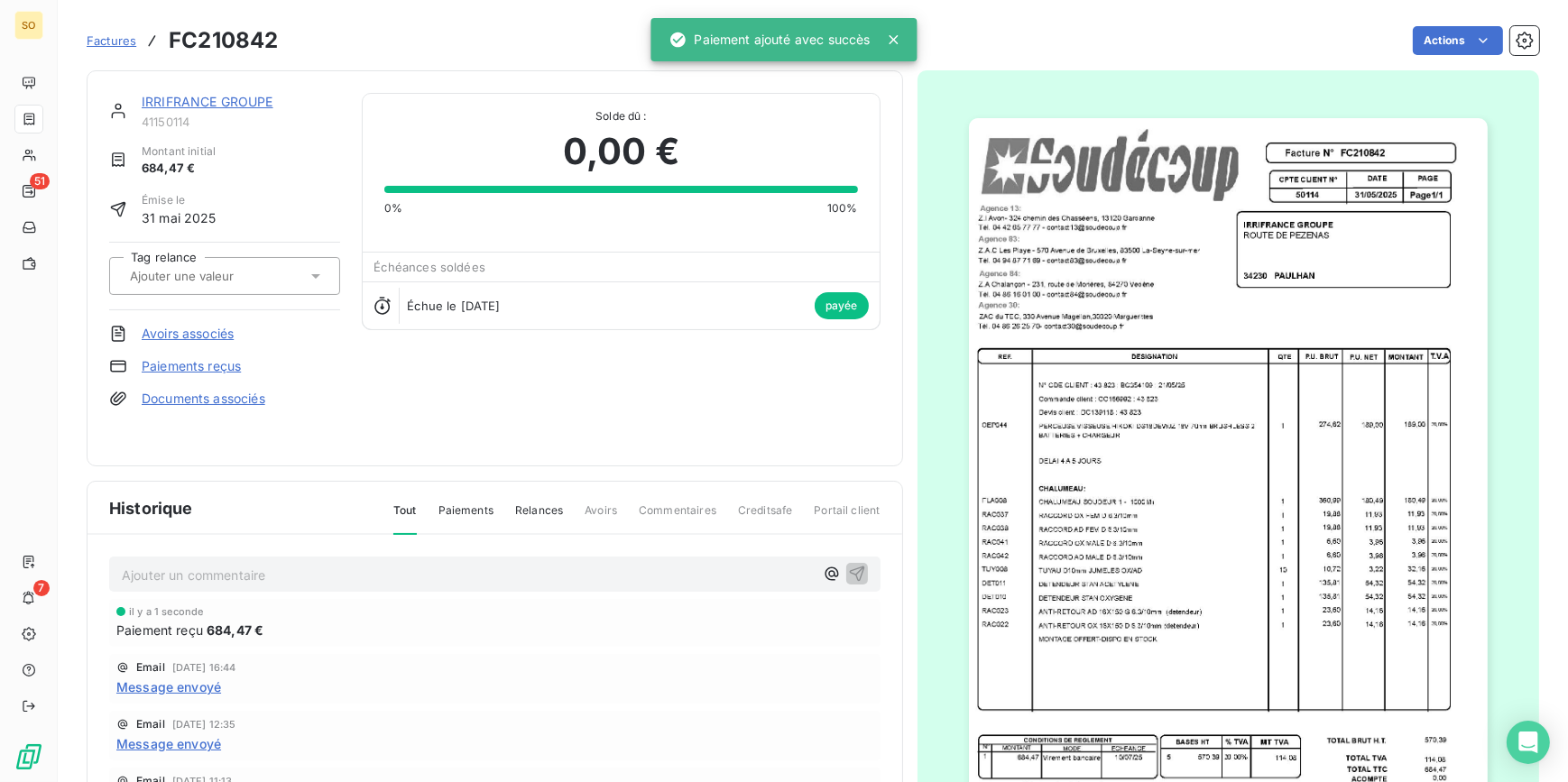
click at [217, 99] on link "IRRIFRANCE GROUPE" at bounding box center [208, 101] width 132 height 15
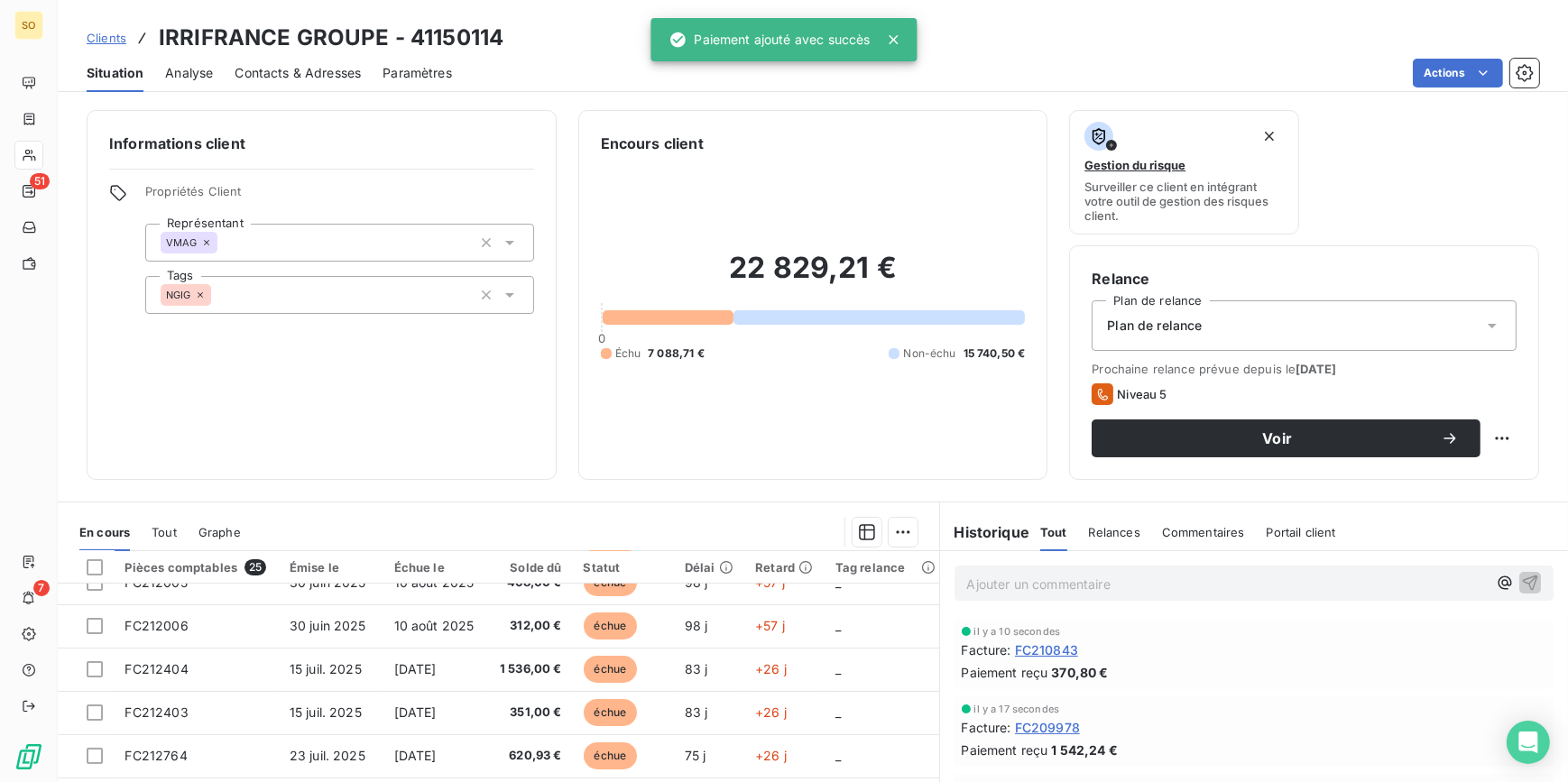
scroll to position [491, 0]
